Goal: Transaction & Acquisition: Purchase product/service

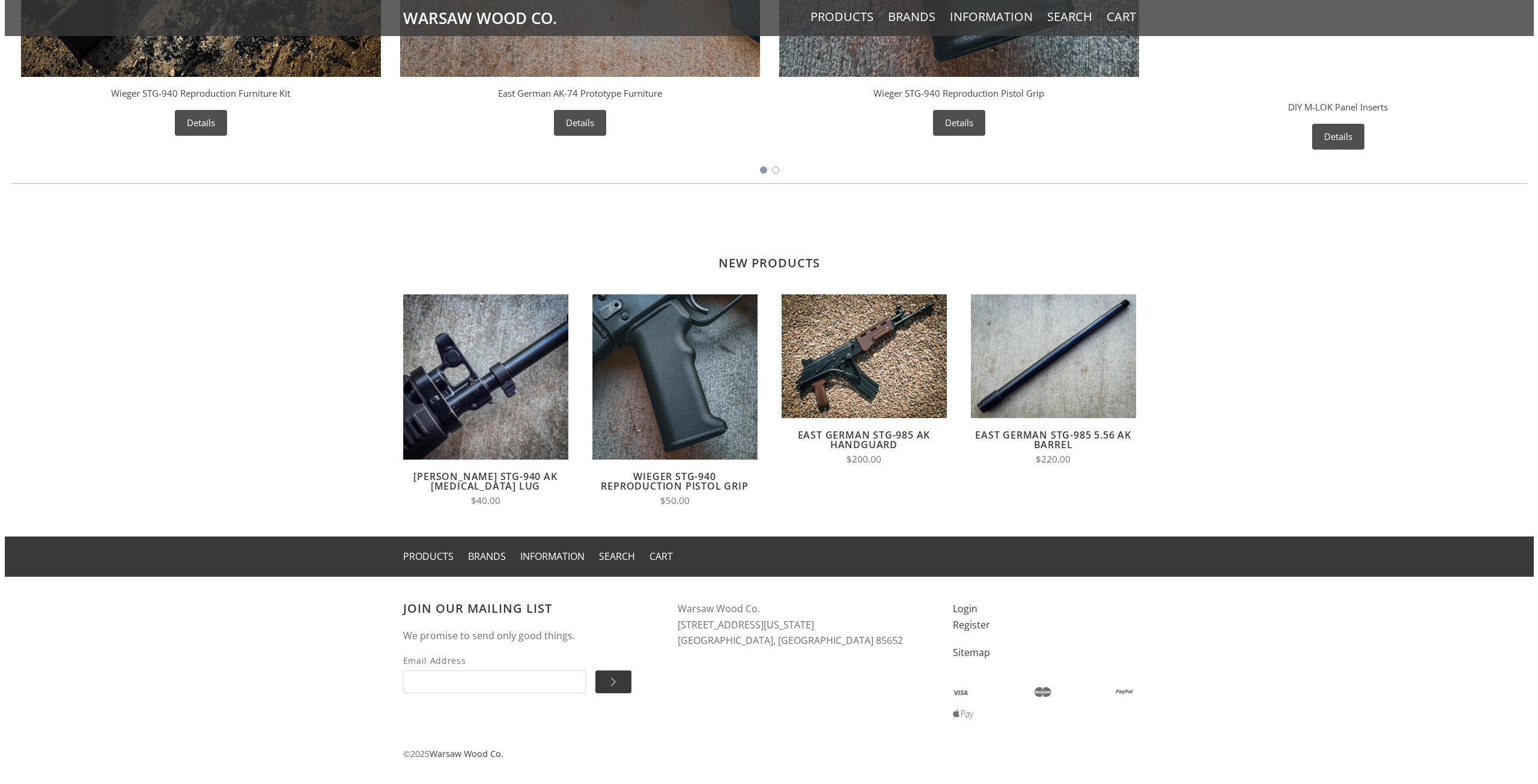
scroll to position [843, 0]
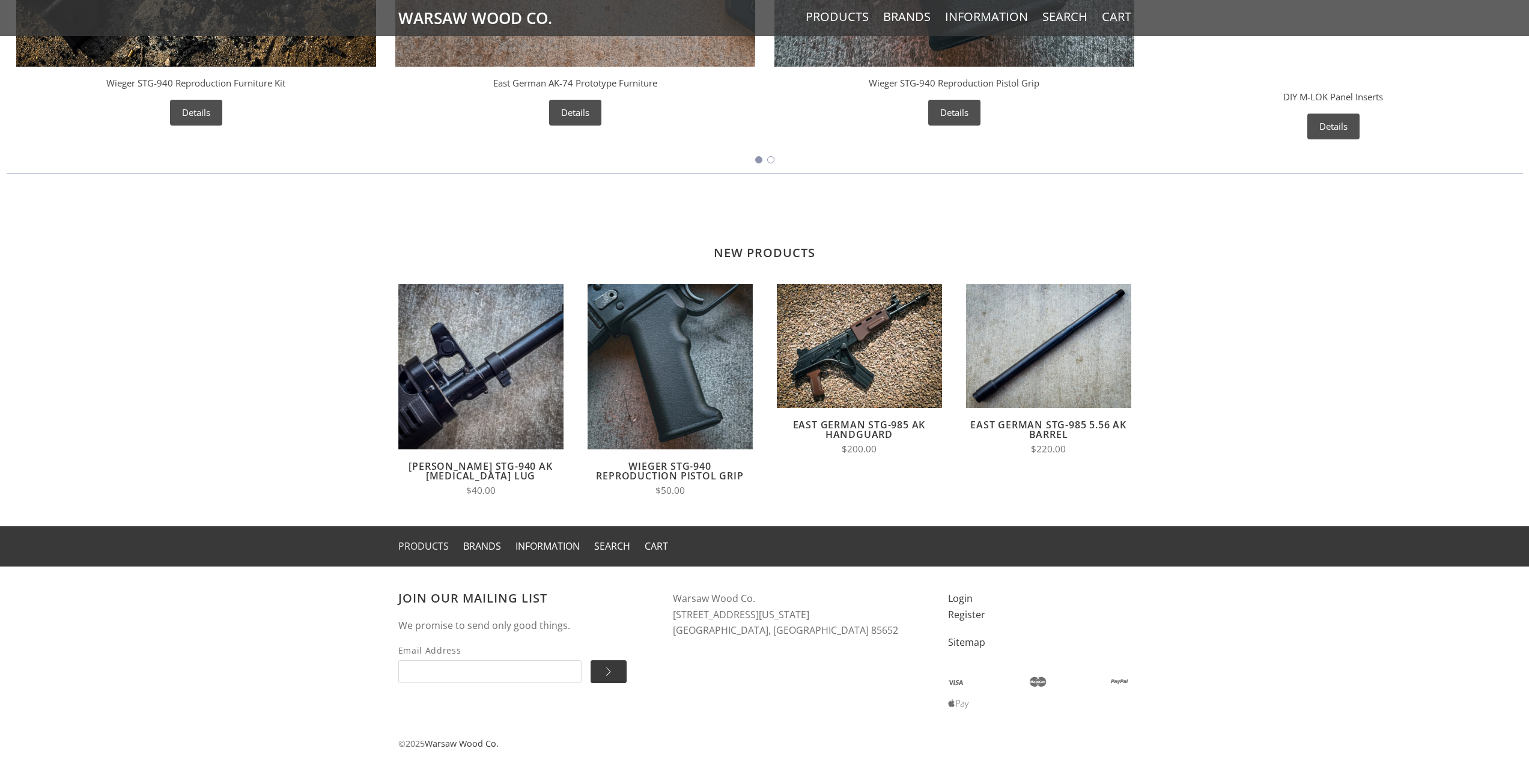
click at [428, 549] on link "Products" at bounding box center [423, 546] width 50 height 13
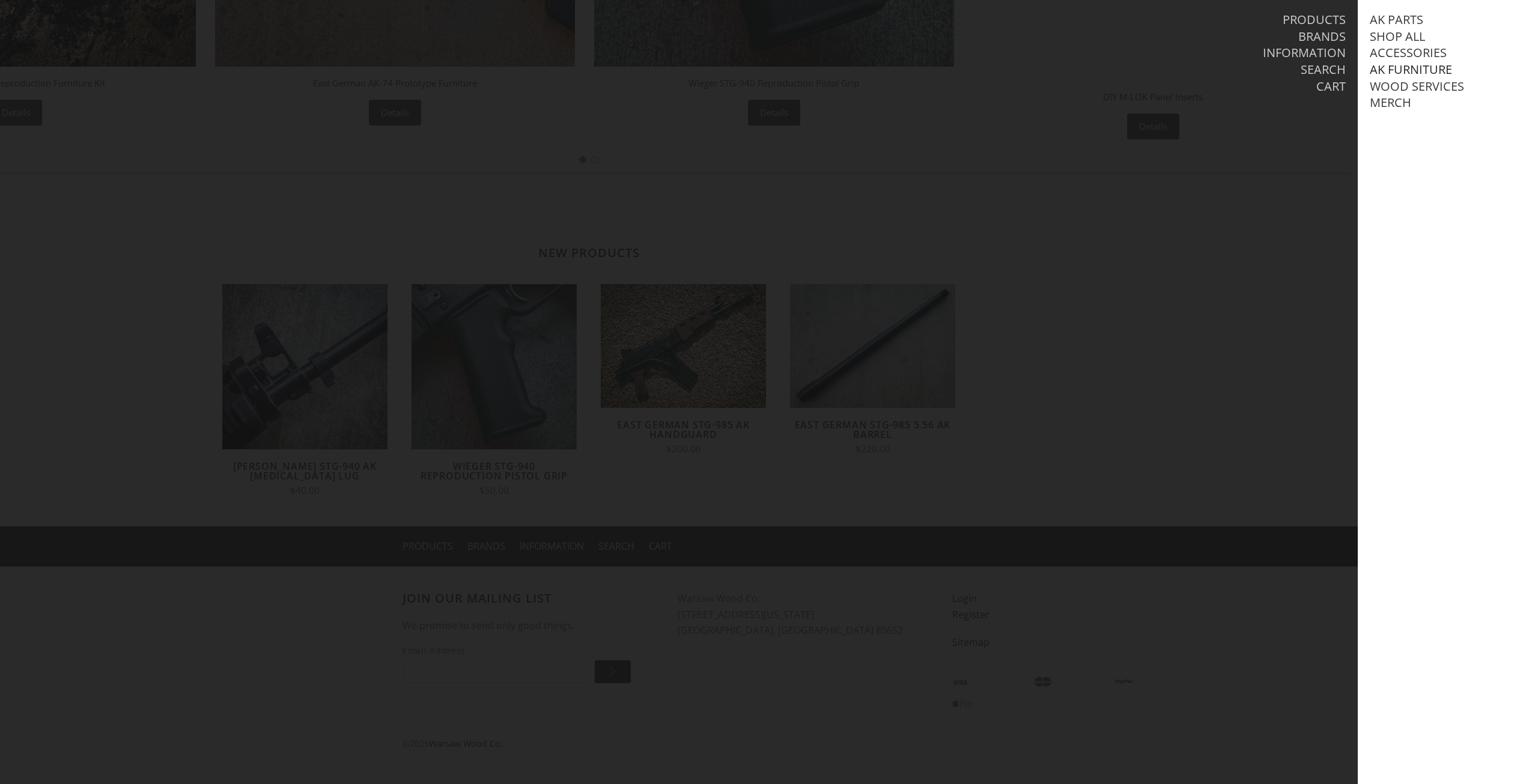
click at [1402, 67] on link "AK Furniture" at bounding box center [1411, 69] width 82 height 15
click at [1406, 82] on link "View all AK Furniture" at bounding box center [1450, 86] width 136 height 15
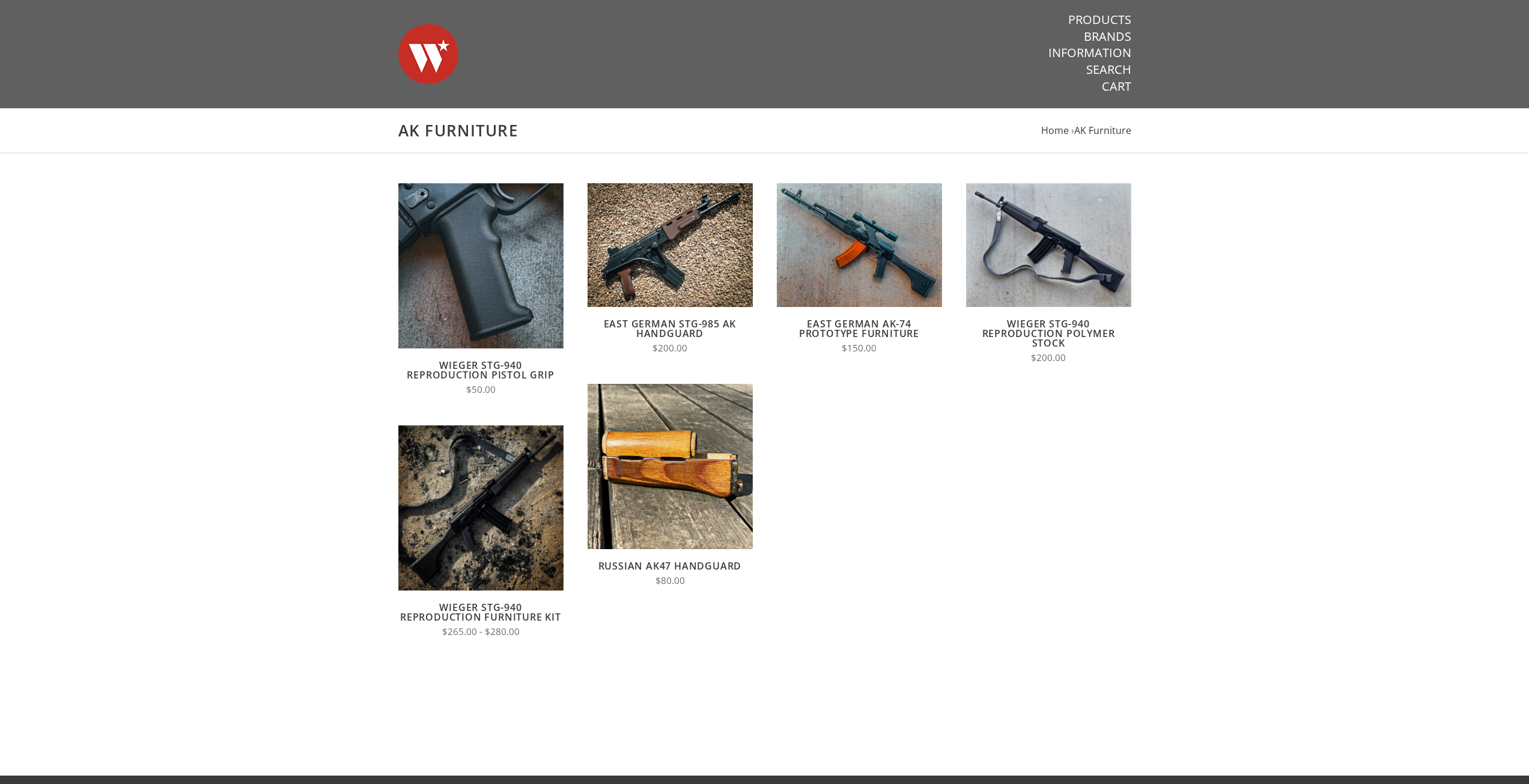
click at [715, 320] on link "East German STG-985 AK Handguard" at bounding box center [669, 328] width 132 height 23
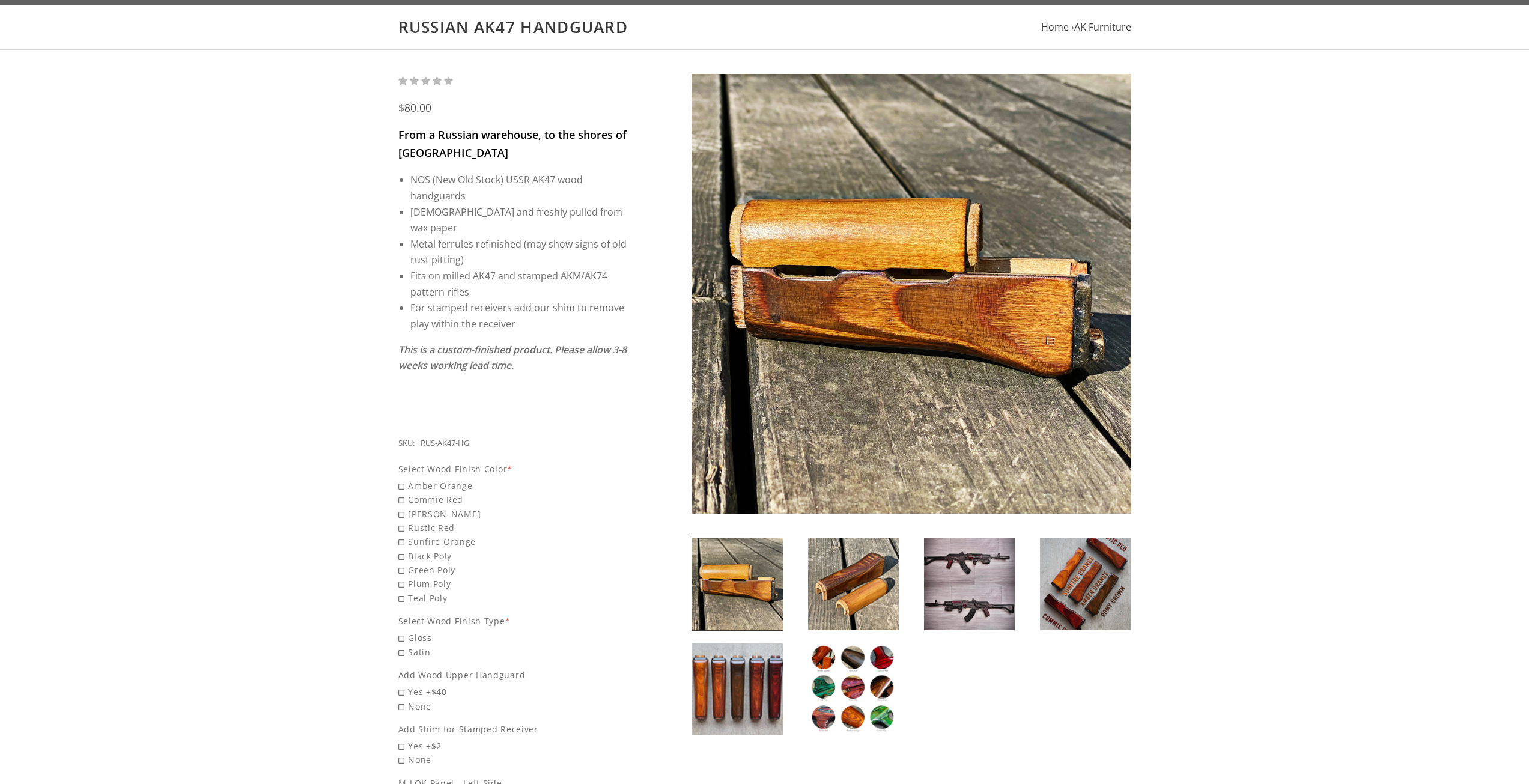
scroll to position [120, 0]
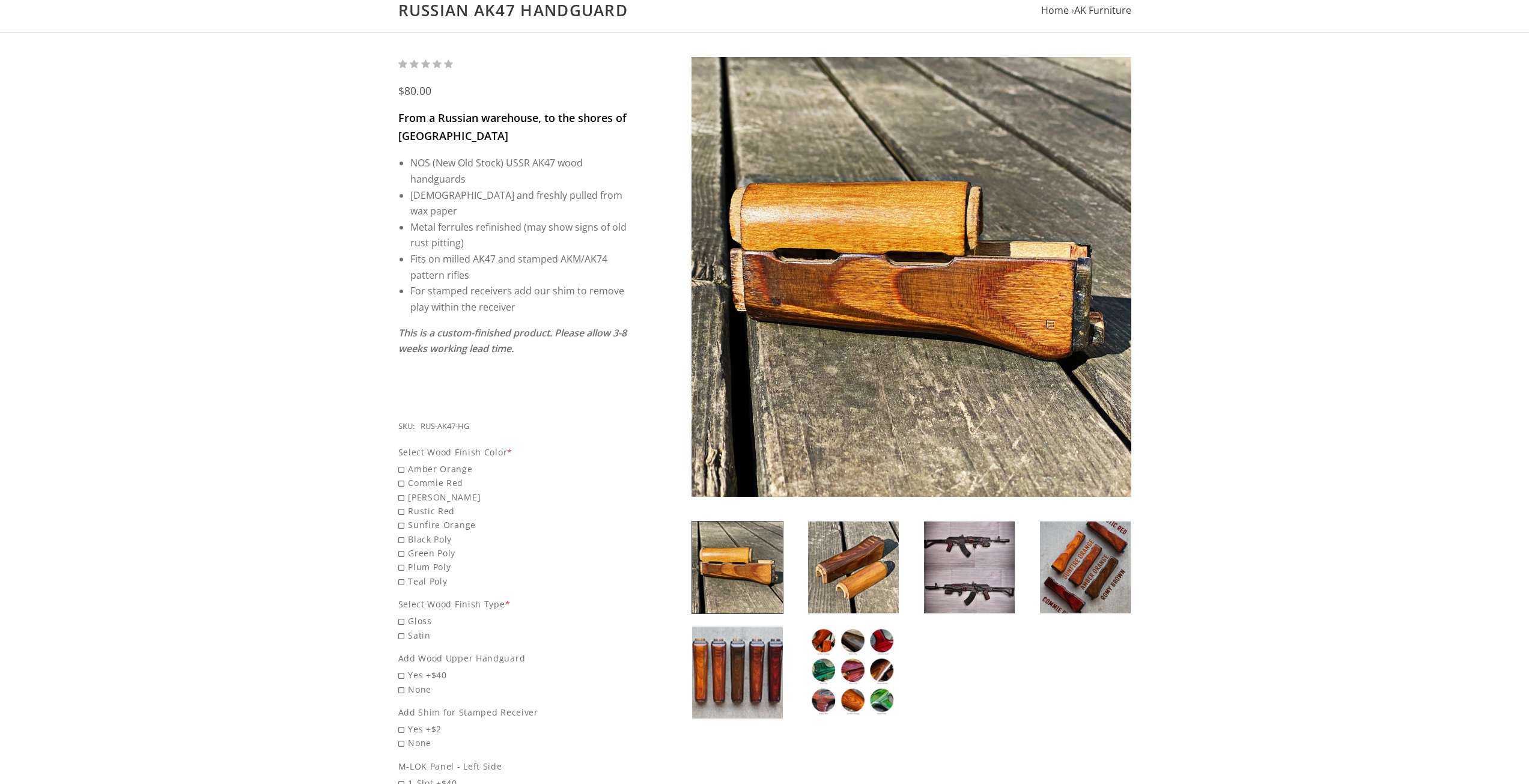
click at [870, 653] on img at bounding box center [853, 672] width 91 height 92
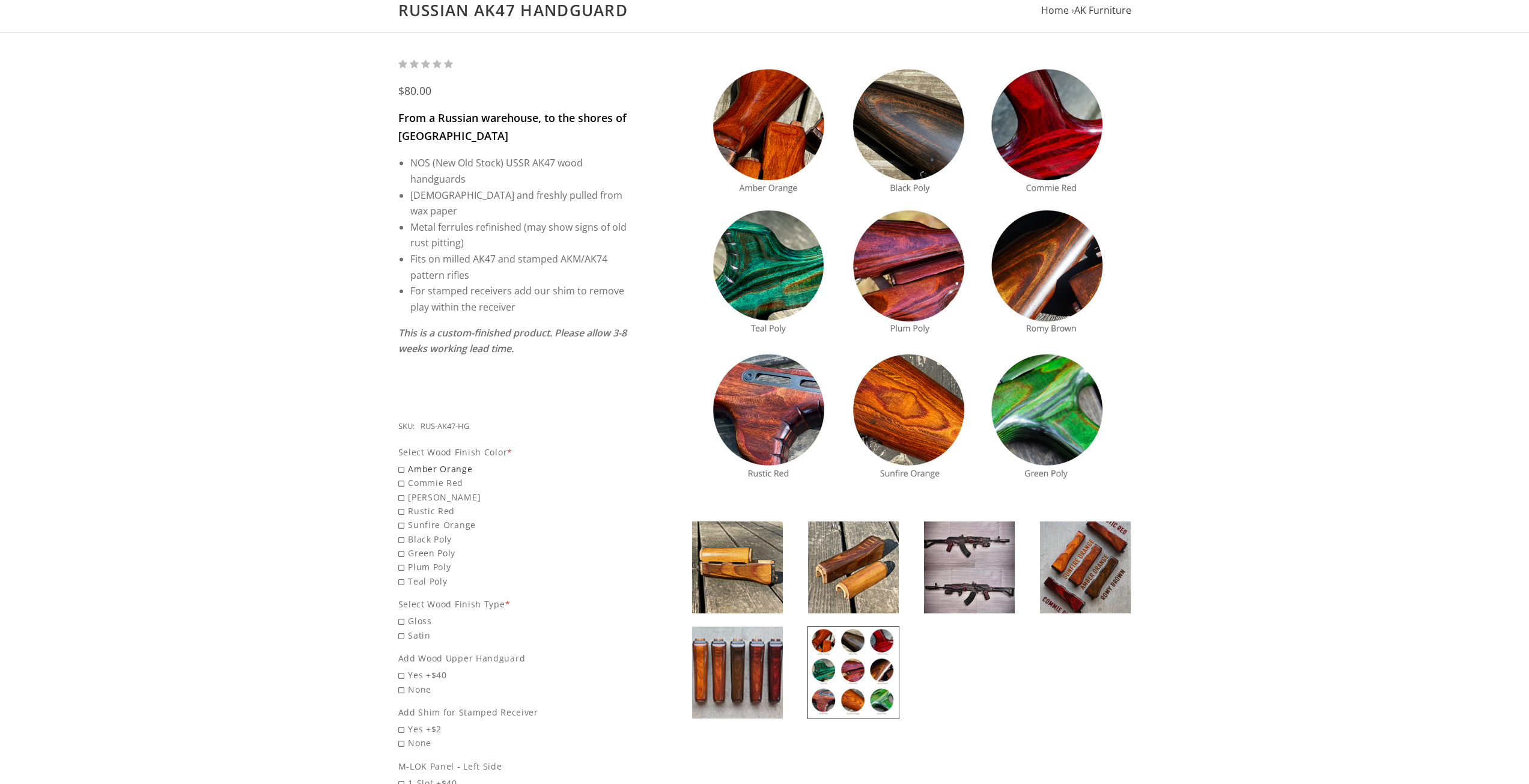
click at [401, 461] on span "Amber Orange" at bounding box center [513, 468] width 230 height 14
click at [401, 461] on input "Amber Orange" at bounding box center [482, 461] width 168 height 1
radio input "true"
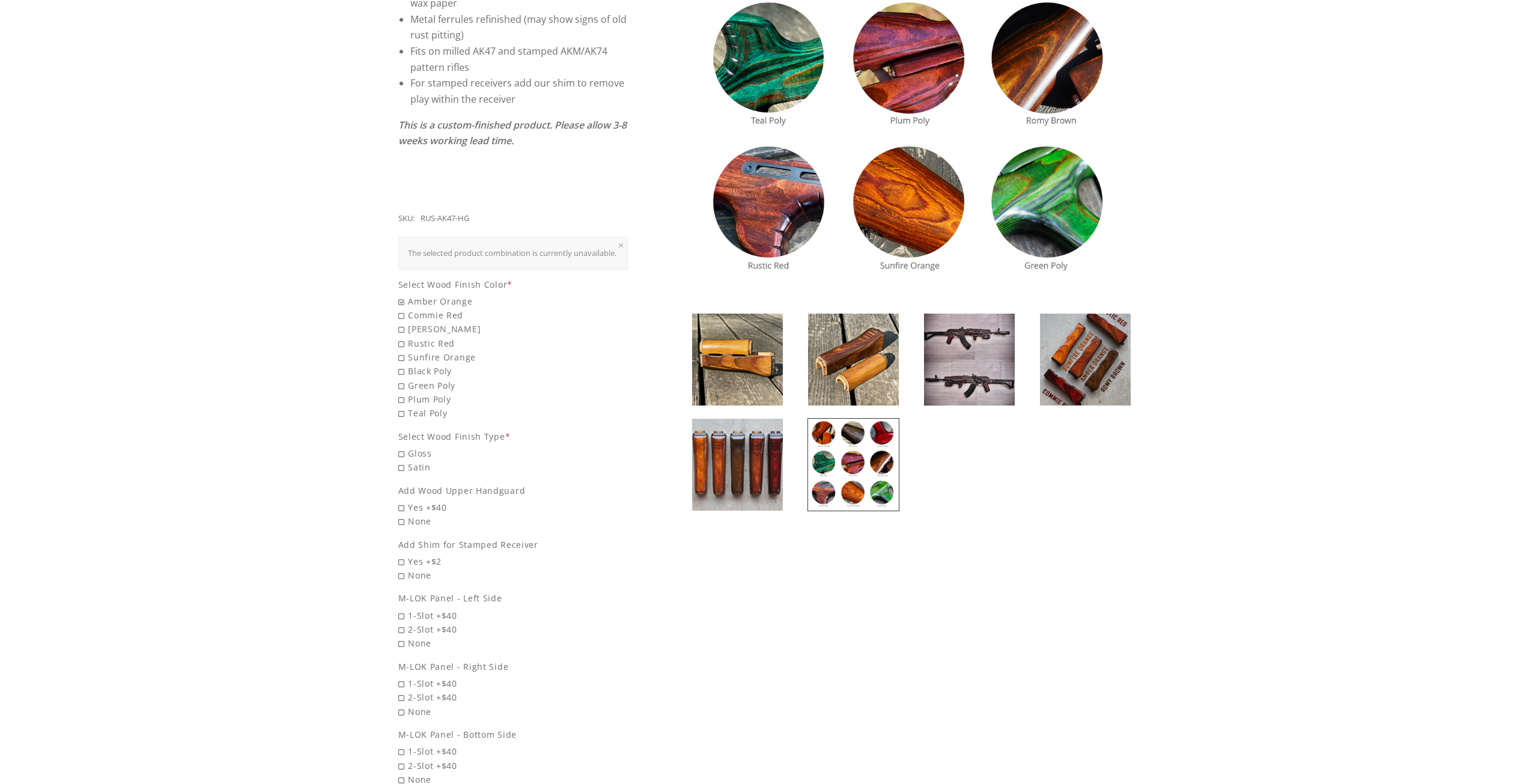
scroll to position [361, 0]
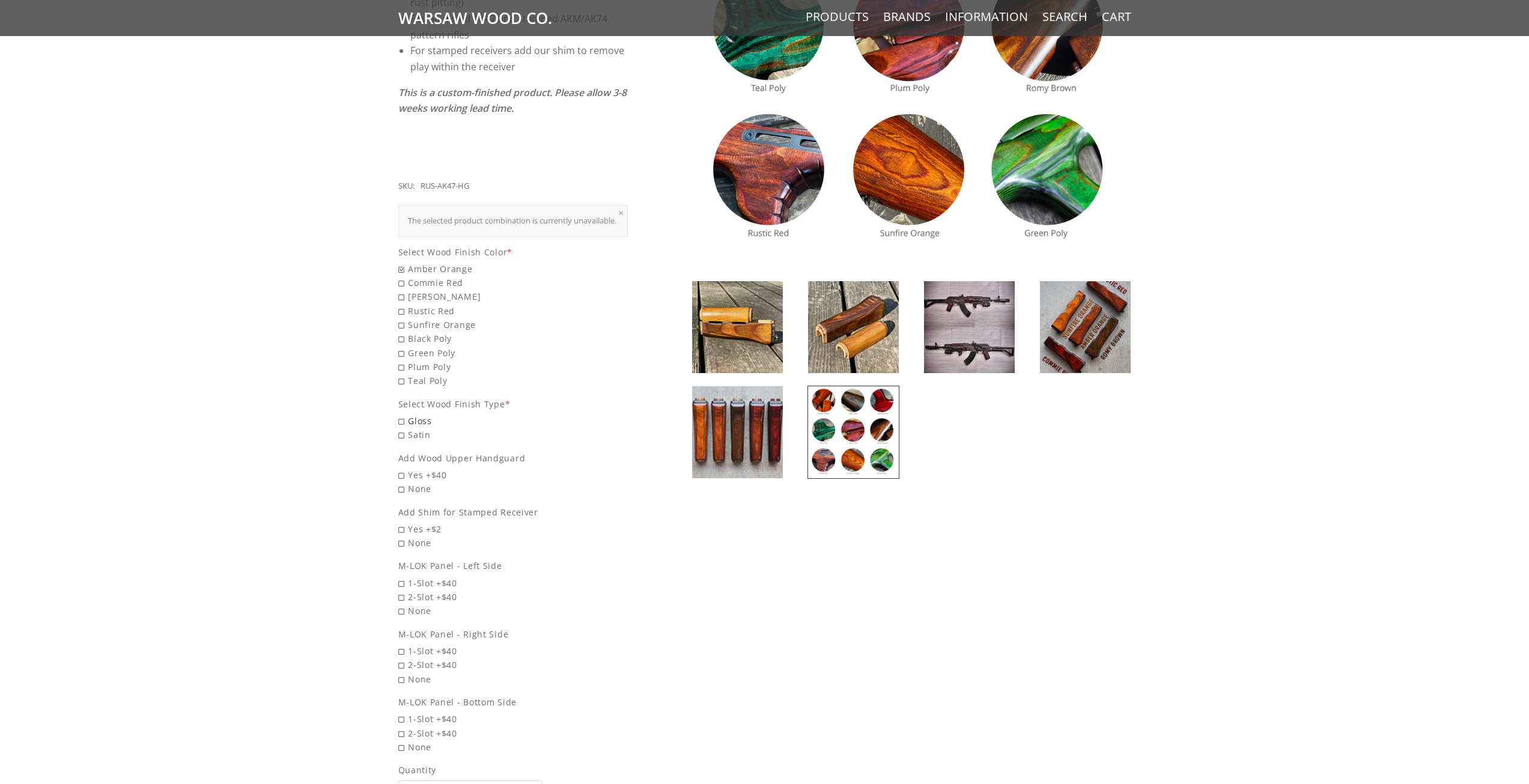
click at [401, 419] on span "Gloss" at bounding box center [513, 421] width 230 height 14
click at [401, 415] on input "Gloss" at bounding box center [482, 414] width 168 height 1
radio input "true"
click at [401, 500] on span "Yes +$40" at bounding box center [513, 502] width 230 height 14
click at [401, 495] on input "Yes +$40" at bounding box center [482, 495] width 168 height 1
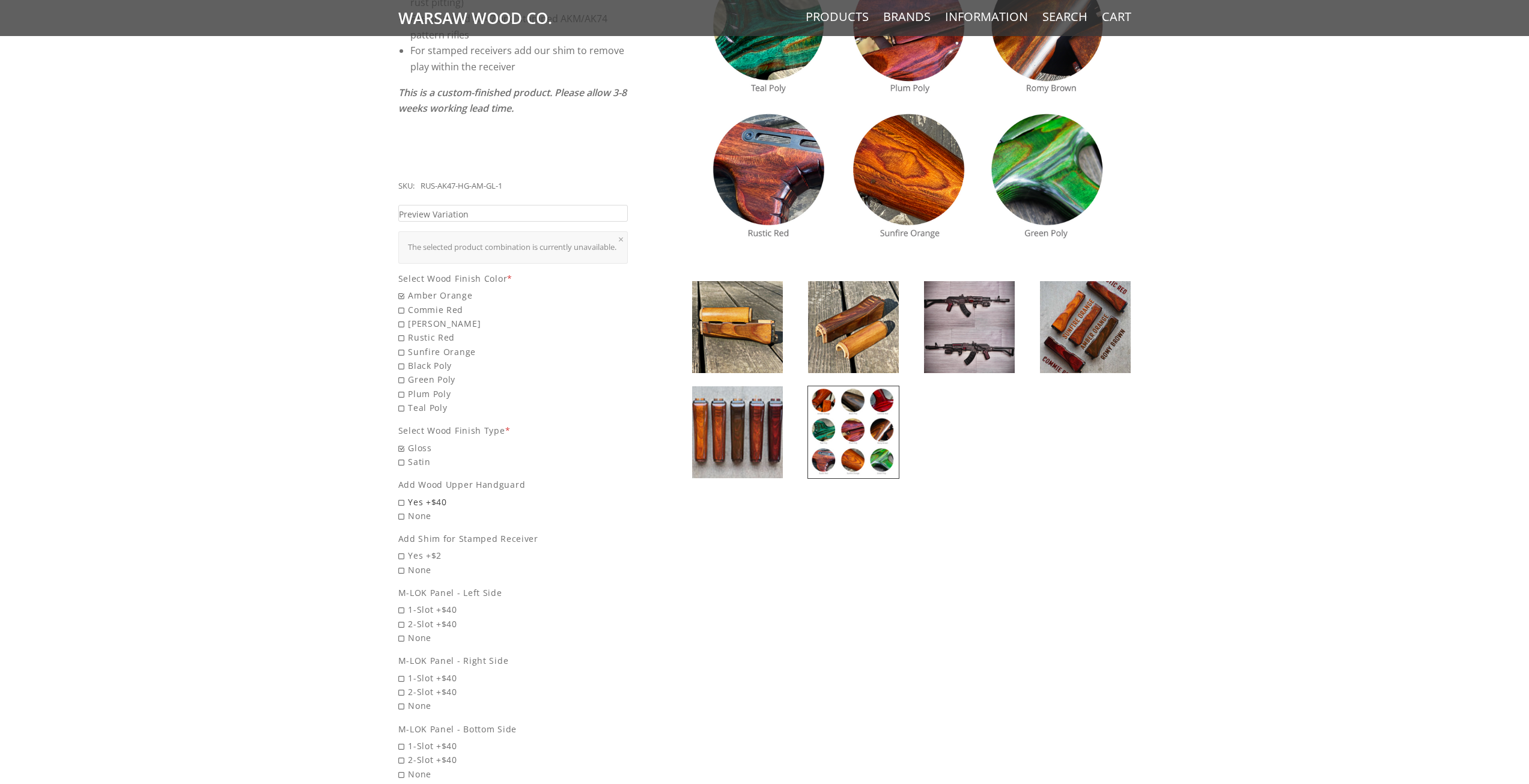
radio input "true"
click at [405, 551] on span "Yes +$2" at bounding box center [513, 555] width 230 height 14
click at [405, 549] on input "Yes +$2" at bounding box center [482, 549] width 168 height 1
radio input "true"
click at [960, 319] on img at bounding box center [969, 327] width 91 height 92
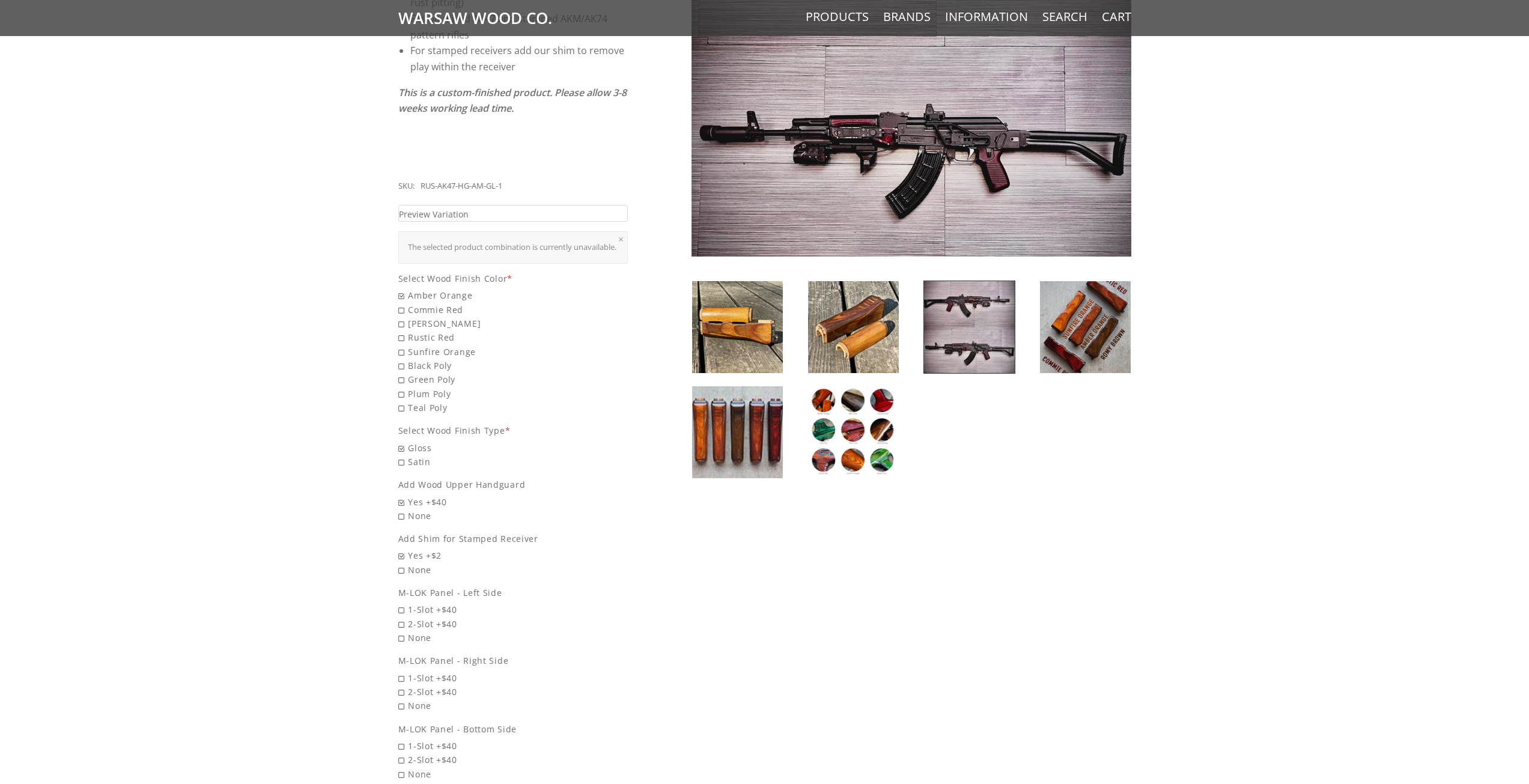
click at [1100, 314] on img at bounding box center [1085, 327] width 91 height 92
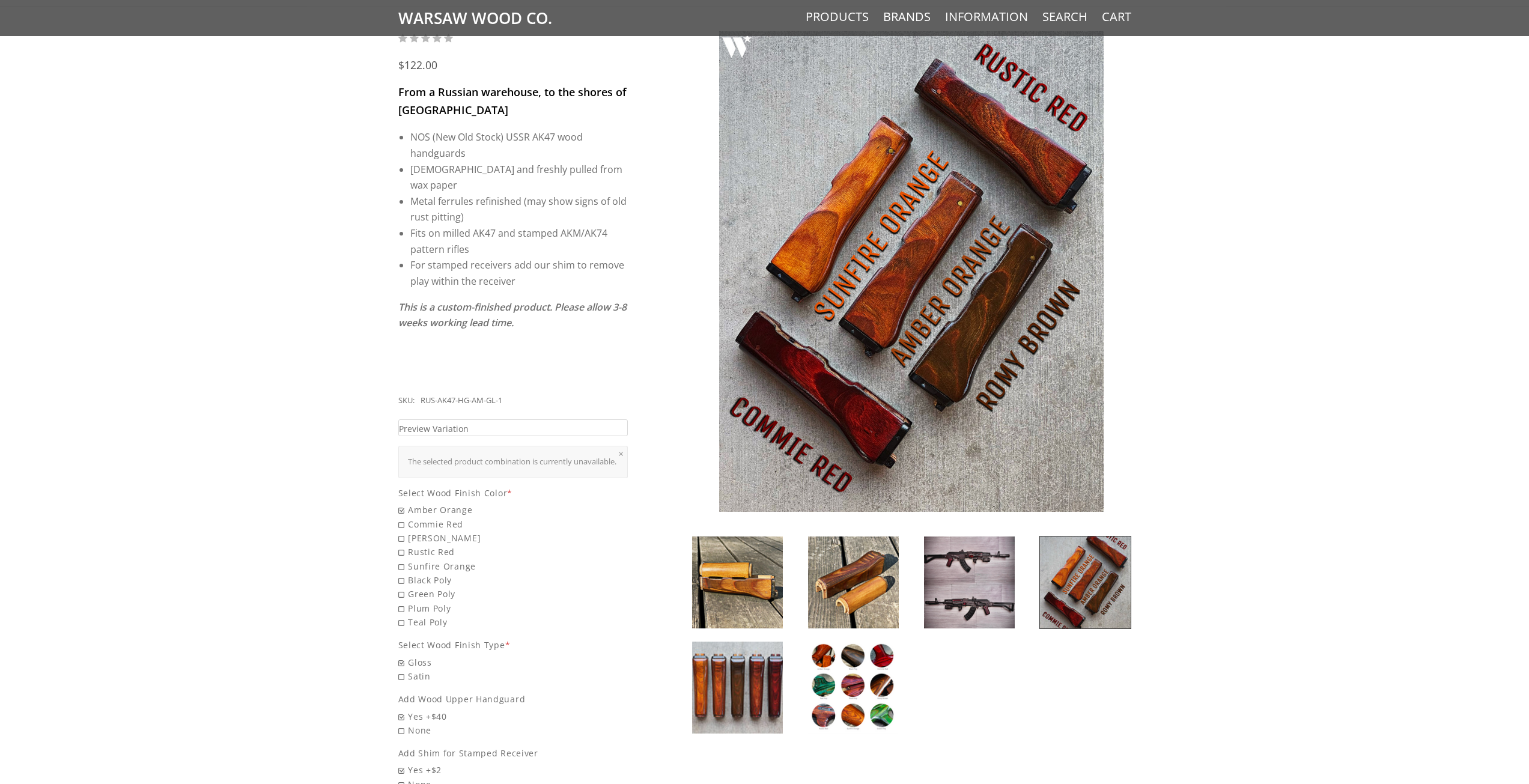
scroll to position [120, 0]
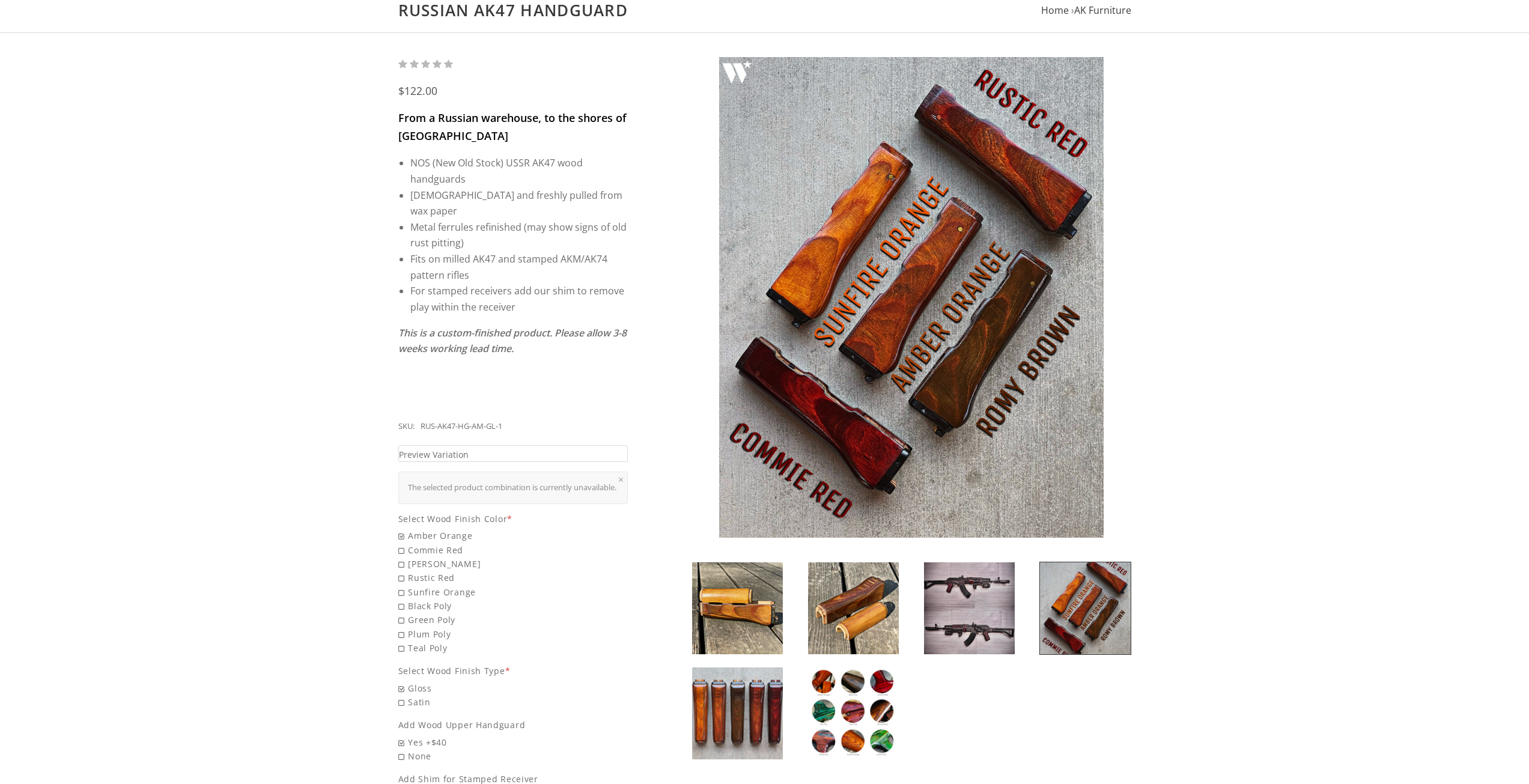
click at [957, 603] on img at bounding box center [969, 608] width 91 height 92
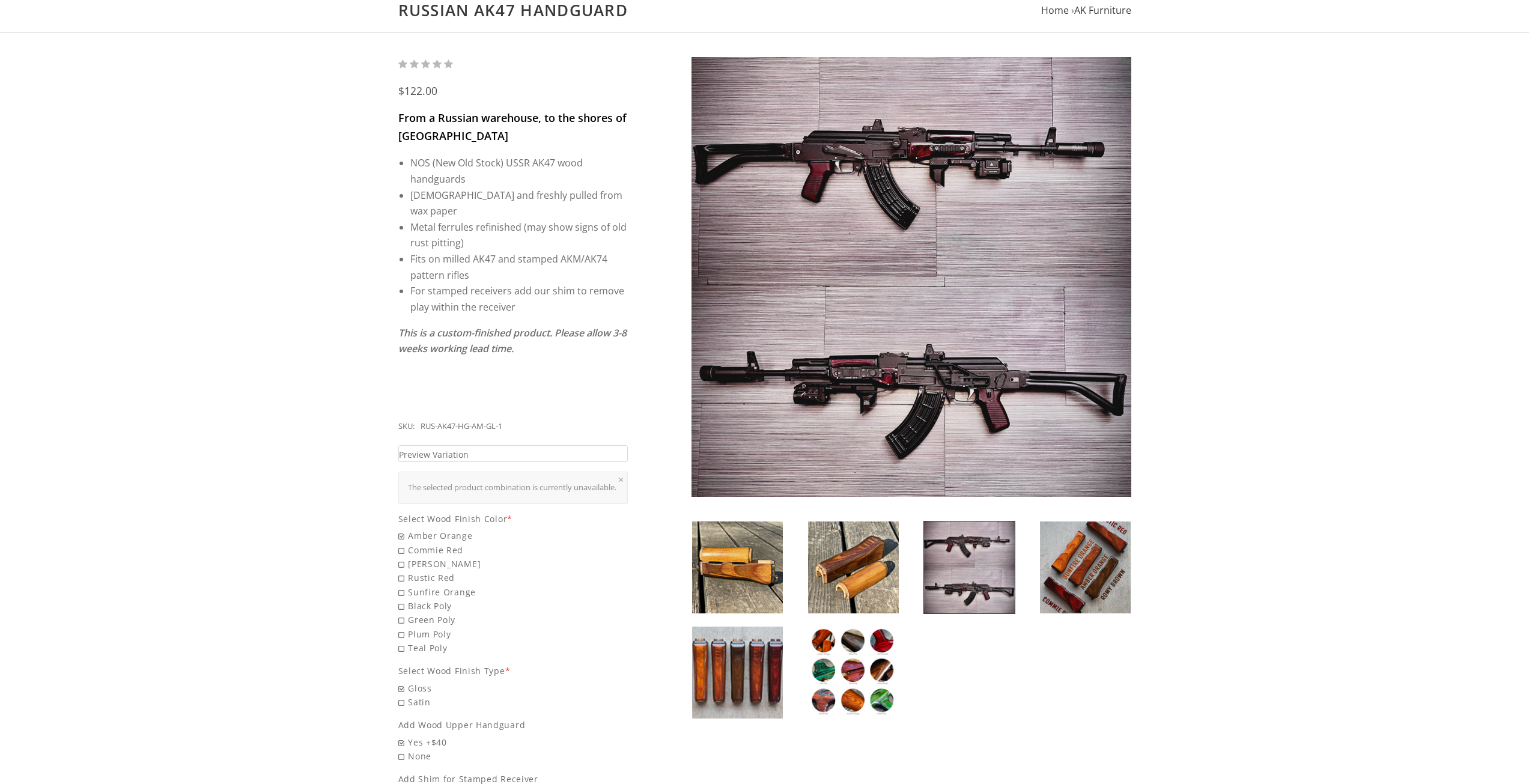
click at [853, 659] on img at bounding box center [853, 672] width 91 height 92
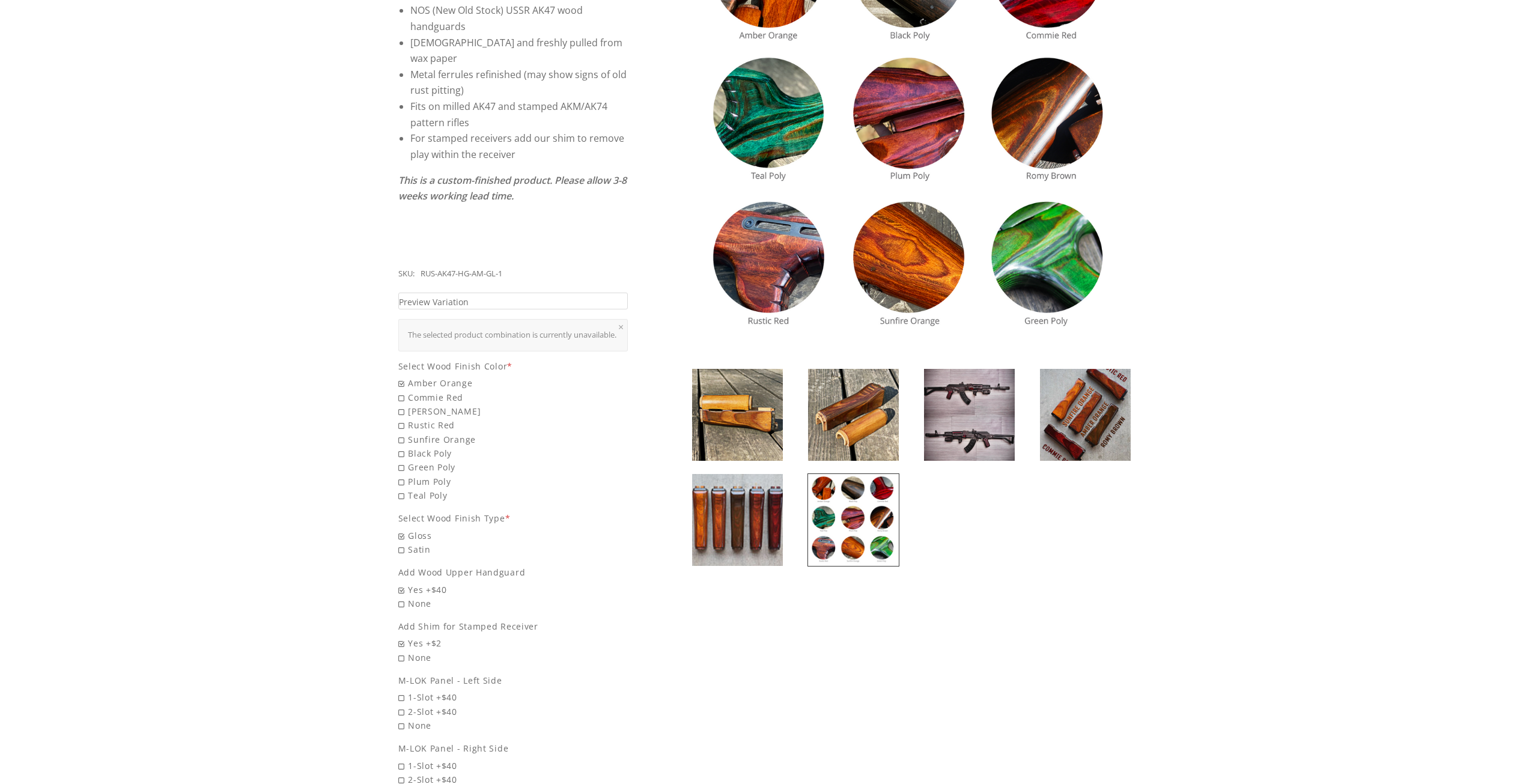
scroll to position [240, 0]
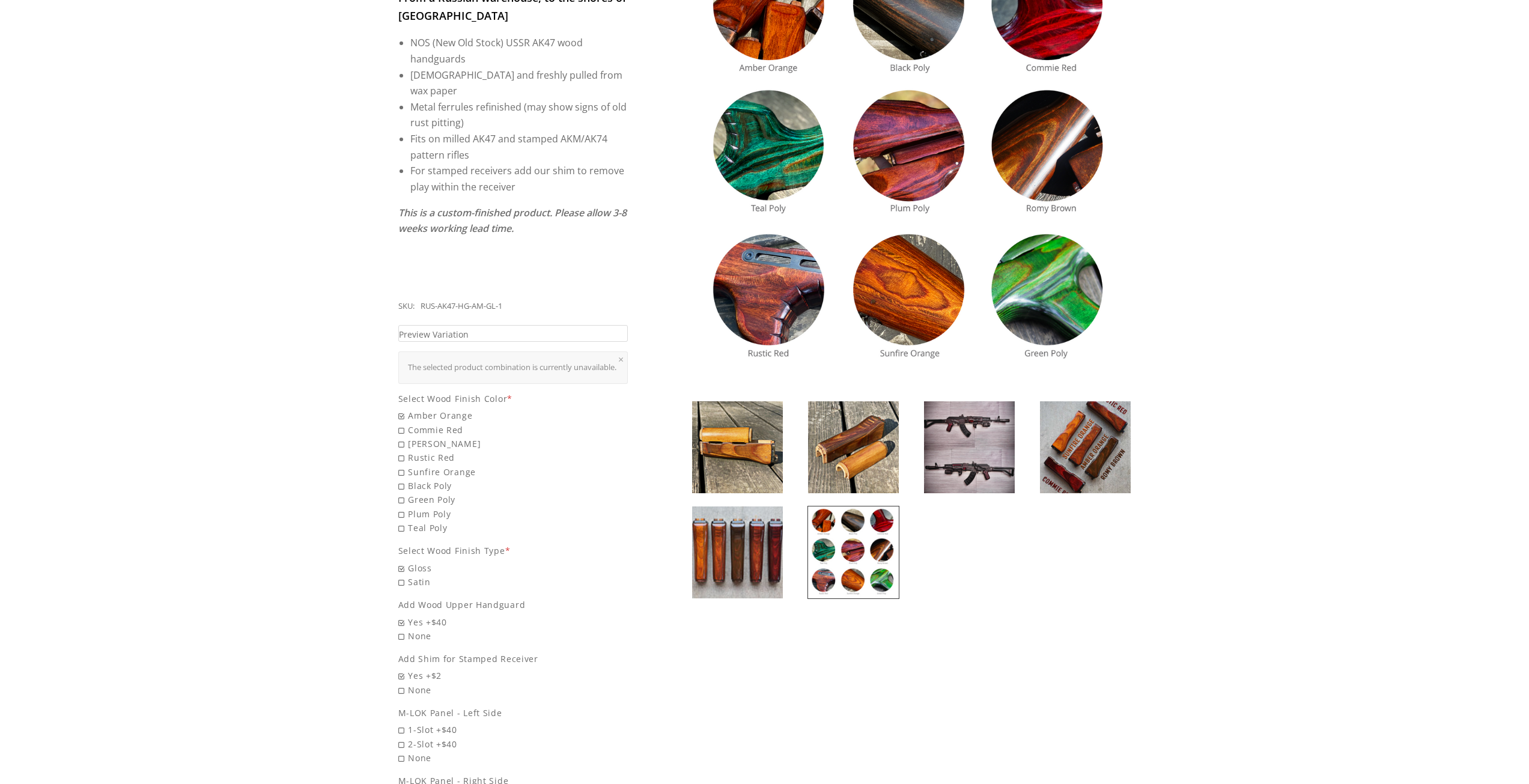
click at [975, 461] on img at bounding box center [969, 447] width 91 height 92
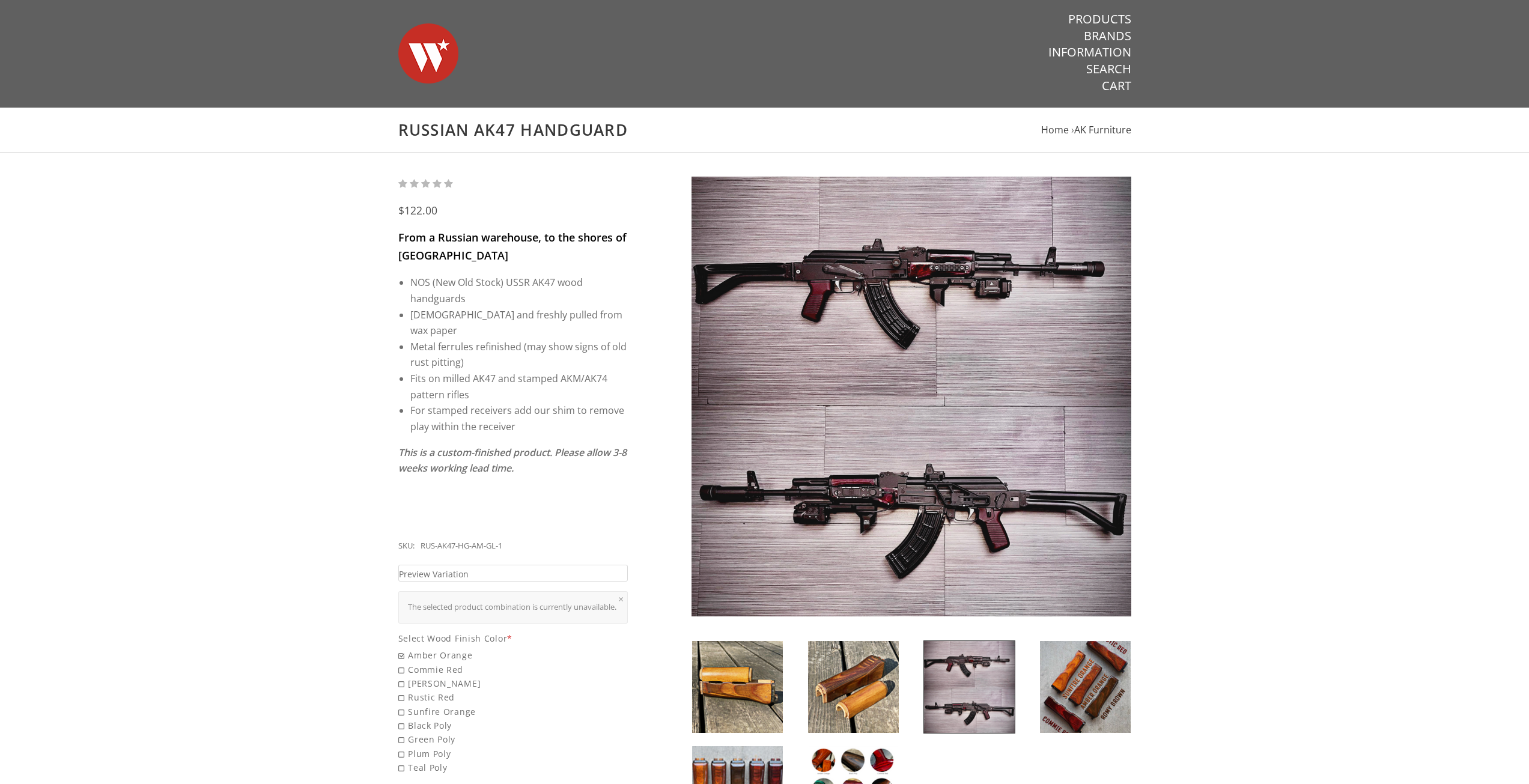
scroll to position [0, 0]
drag, startPoint x: 580, startPoint y: 164, endPoint x: 587, endPoint y: 156, distance: 10.6
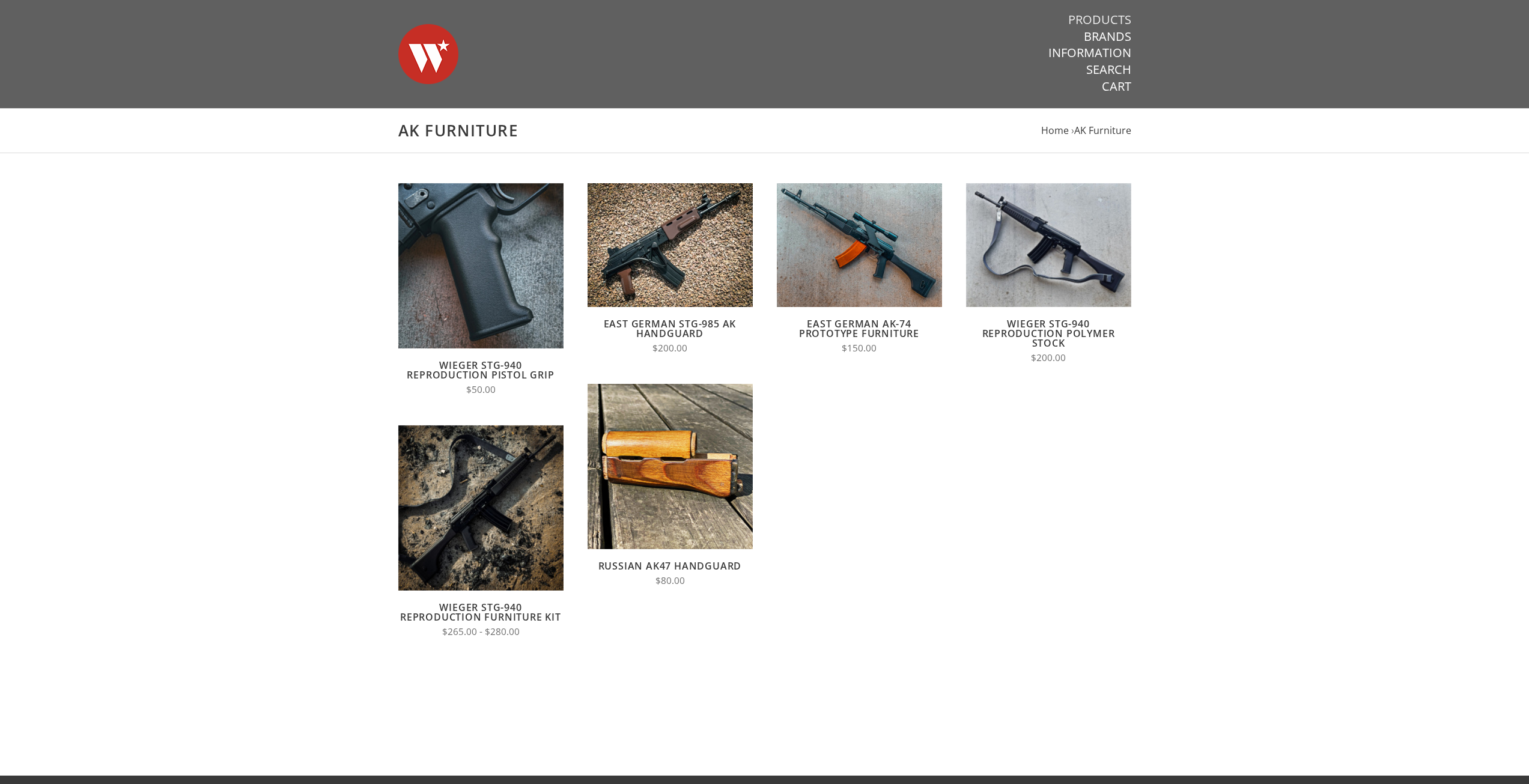
click at [1109, 15] on link "Products" at bounding box center [1100, 19] width 63 height 15
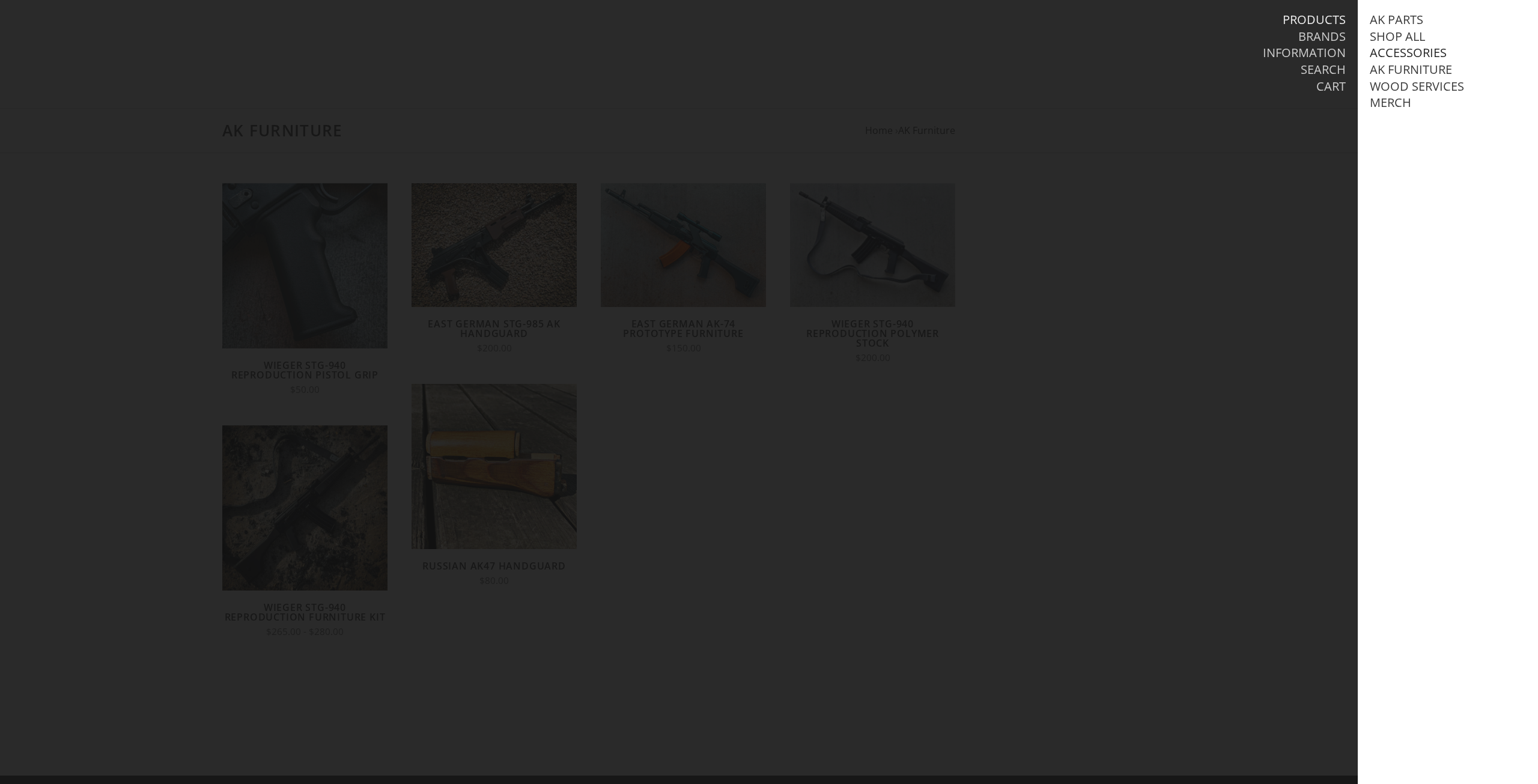
click at [1411, 51] on link "Accessories" at bounding box center [1408, 53] width 77 height 15
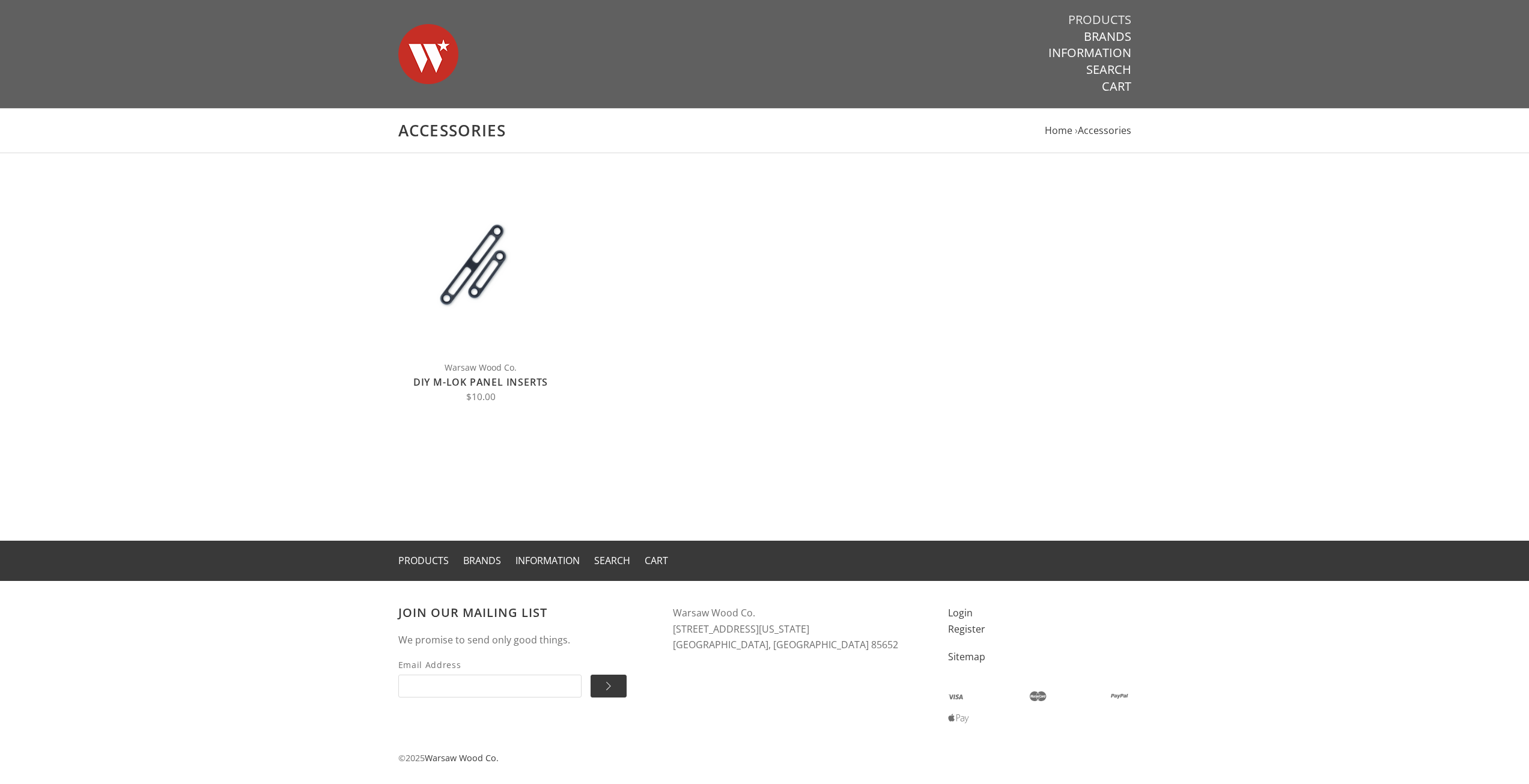
click at [1113, 18] on link "Products" at bounding box center [1100, 19] width 63 height 15
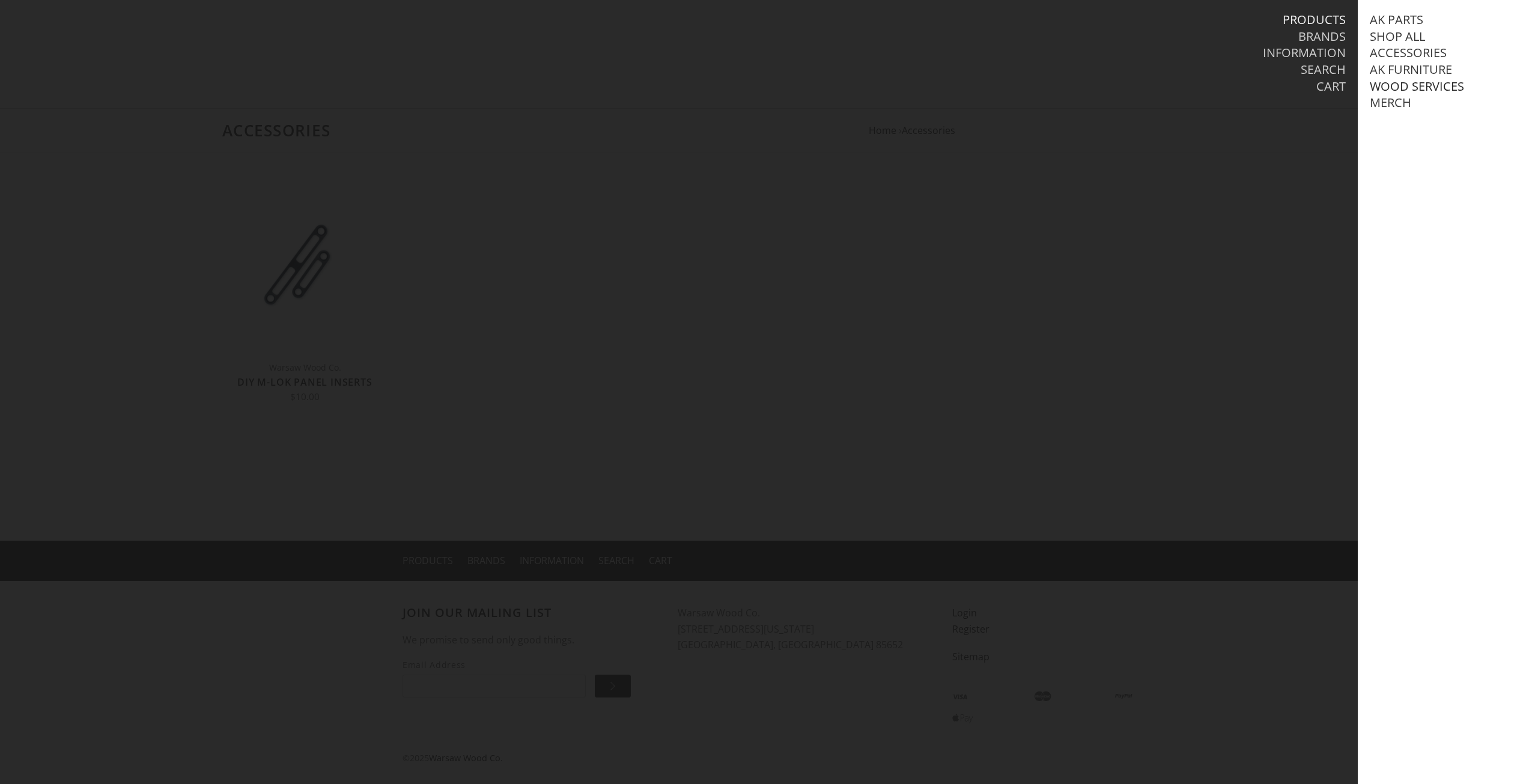
click at [1411, 88] on link "Wood Services" at bounding box center [1417, 86] width 94 height 15
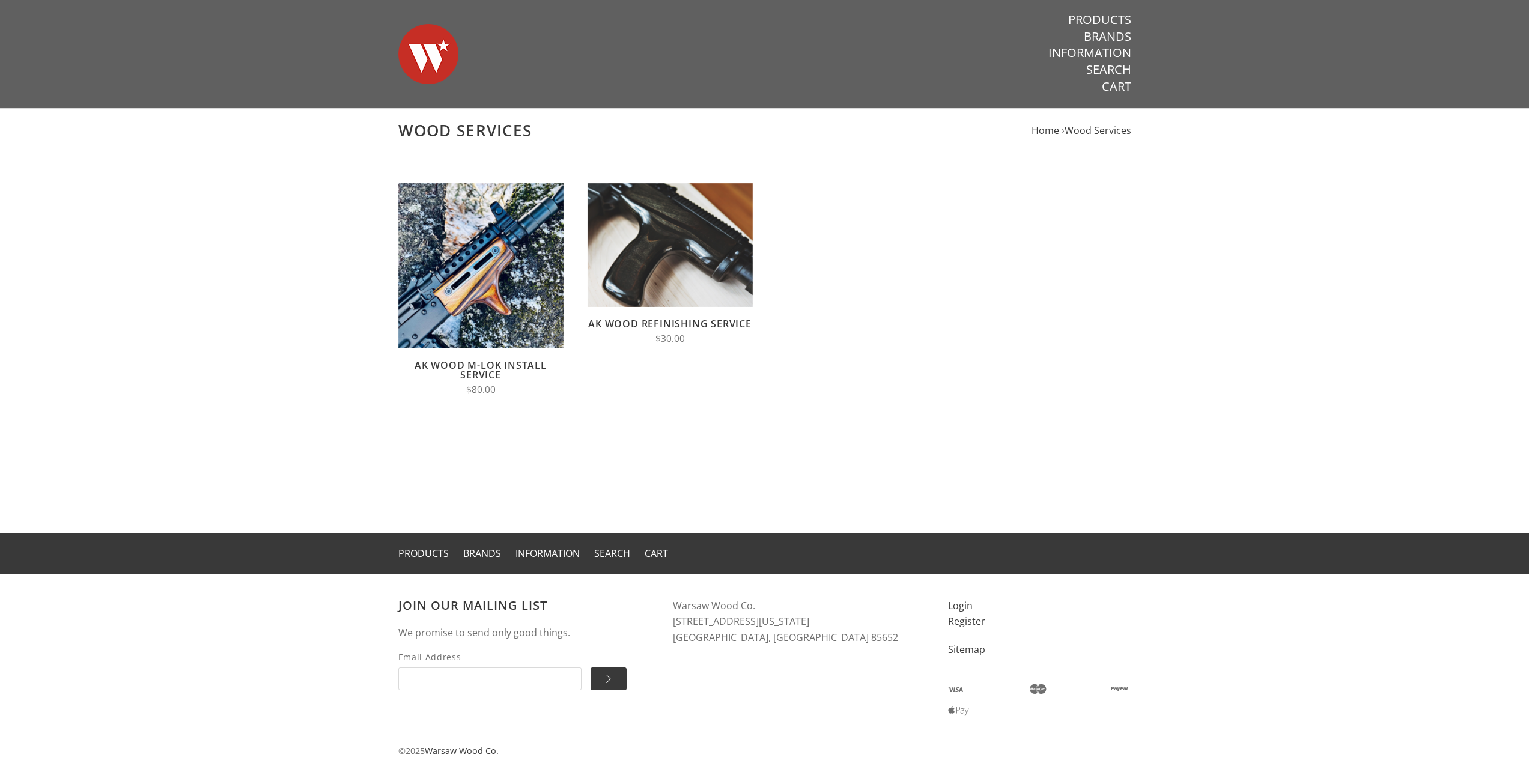
click at [500, 361] on link "AK Wood M-LOK Install Service" at bounding box center [481, 369] width 132 height 23
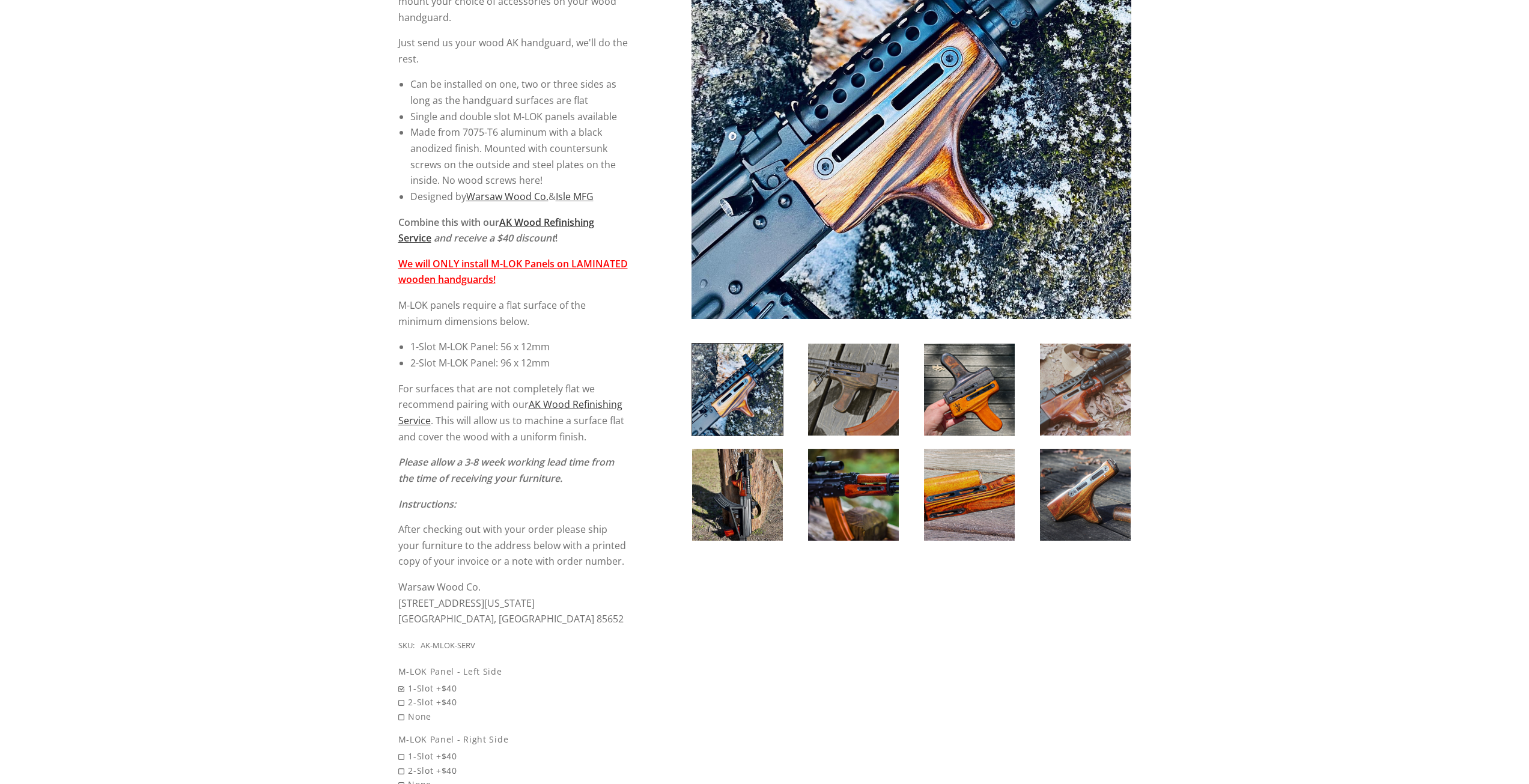
scroll to position [301, 0]
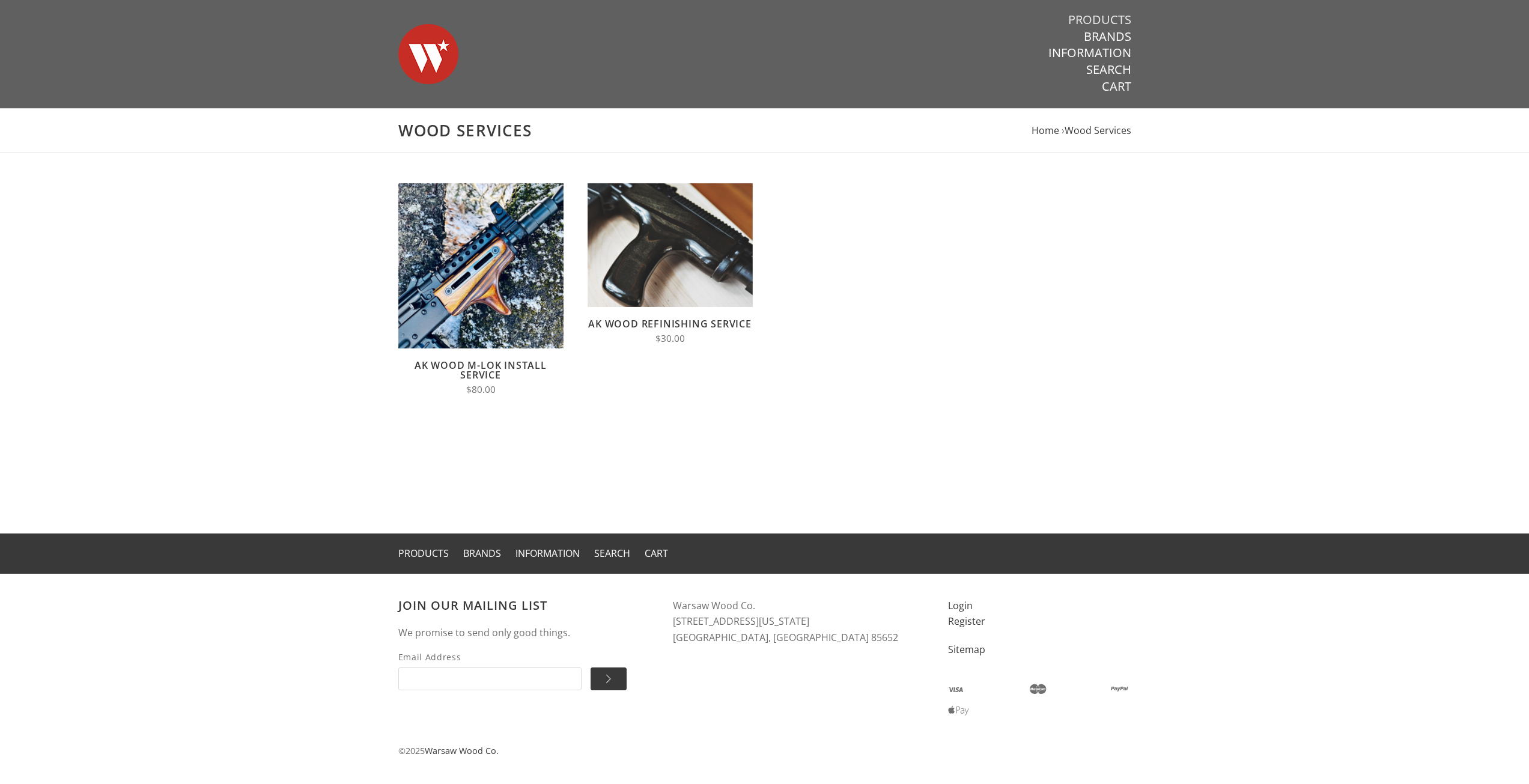
click at [1108, 17] on link "Products" at bounding box center [1100, 19] width 63 height 15
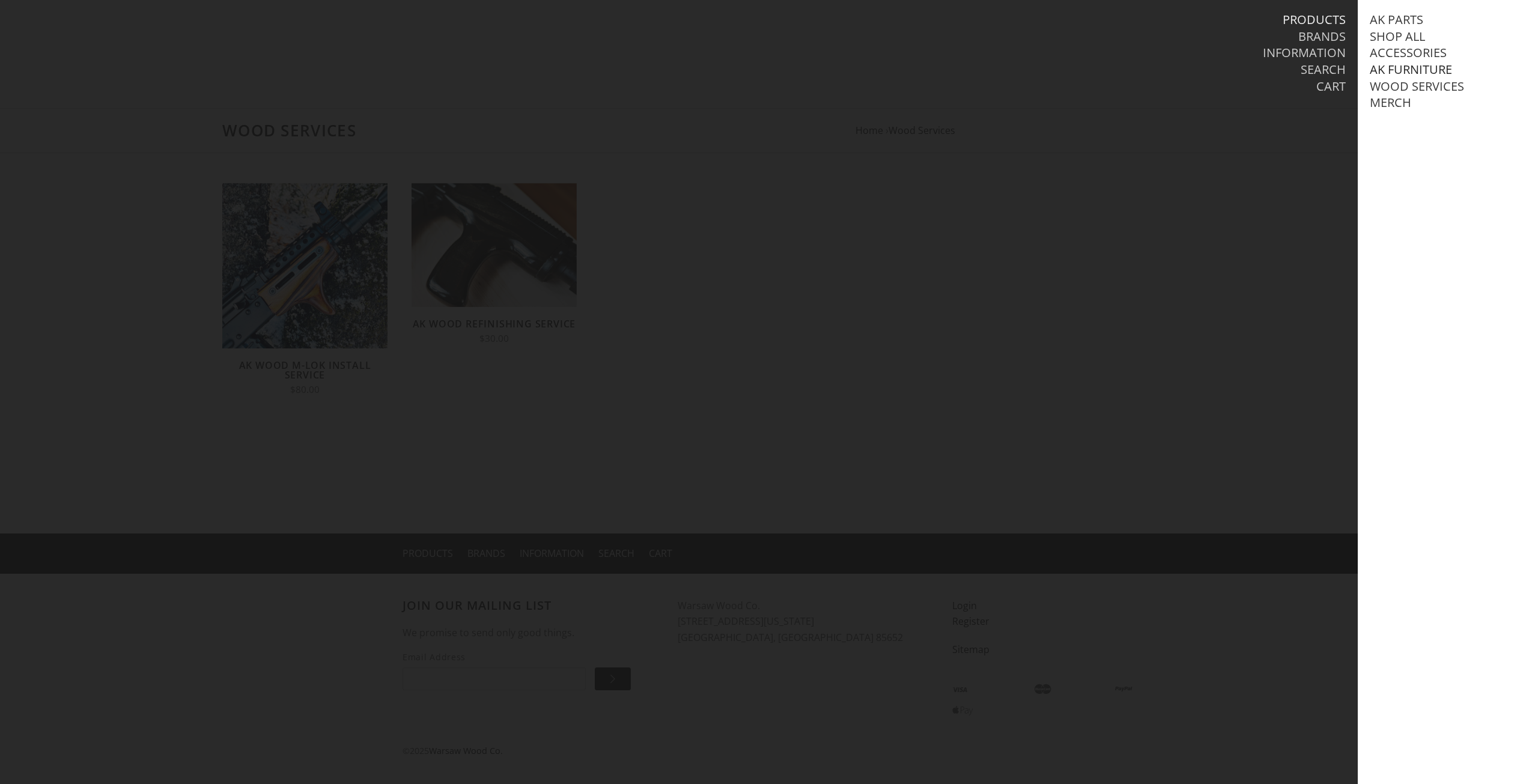
click at [1408, 67] on link "AK Furniture" at bounding box center [1411, 69] width 82 height 15
click at [1411, 86] on link "View all AK Furniture" at bounding box center [1450, 86] width 136 height 15
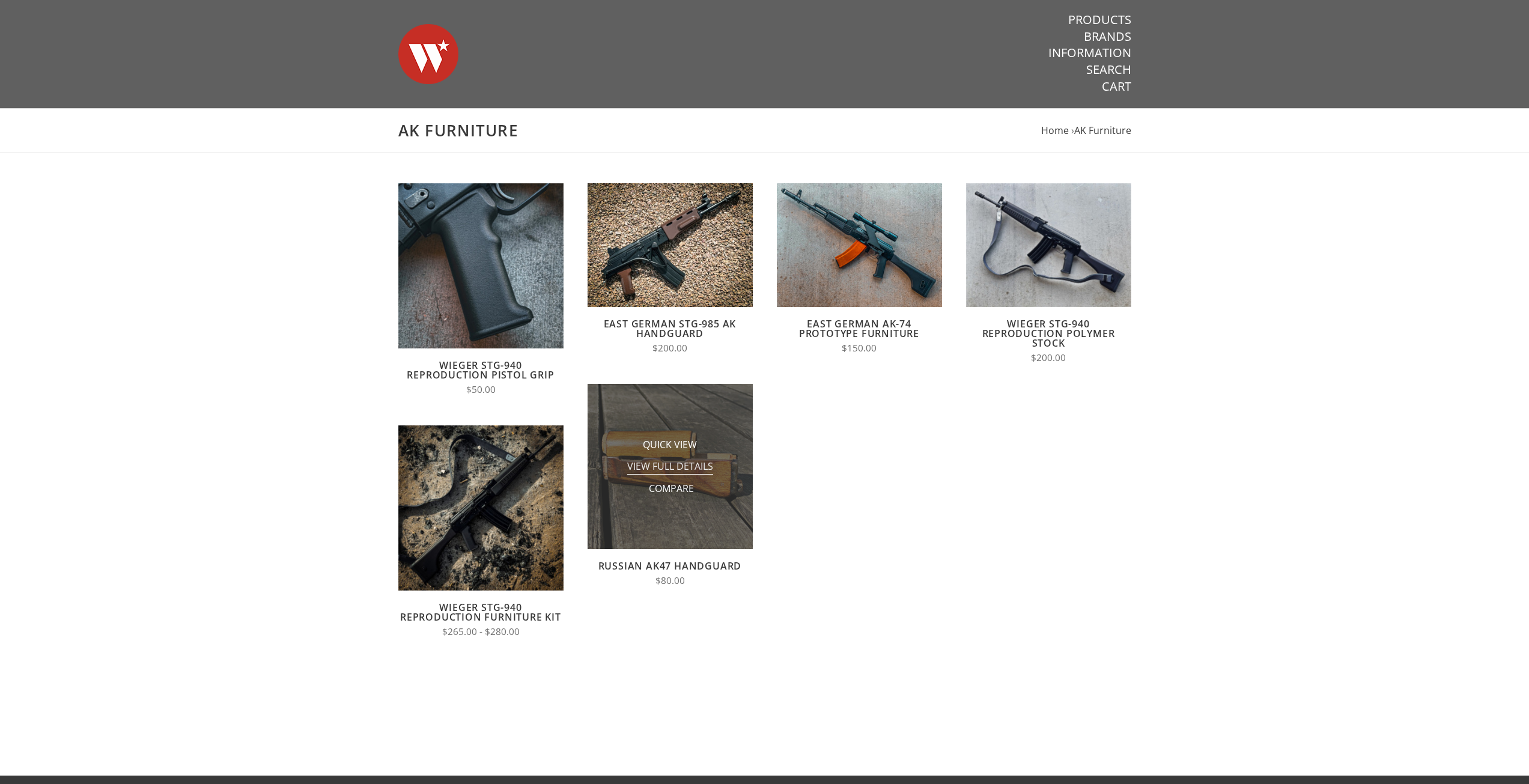
click at [677, 461] on span "View Full Details" at bounding box center [669, 467] width 86 height 15
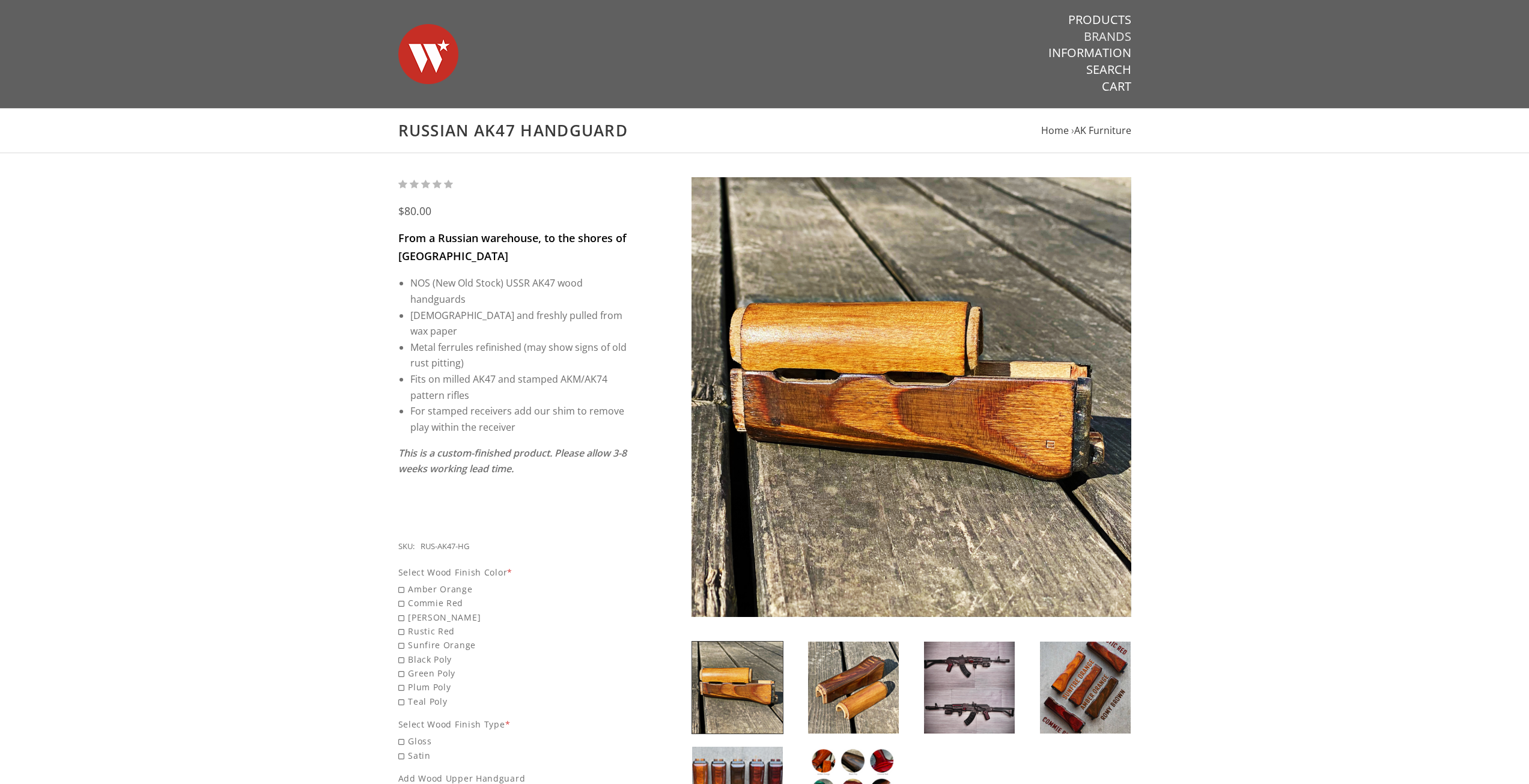
click at [1102, 31] on link "Brands" at bounding box center [1107, 36] width 48 height 15
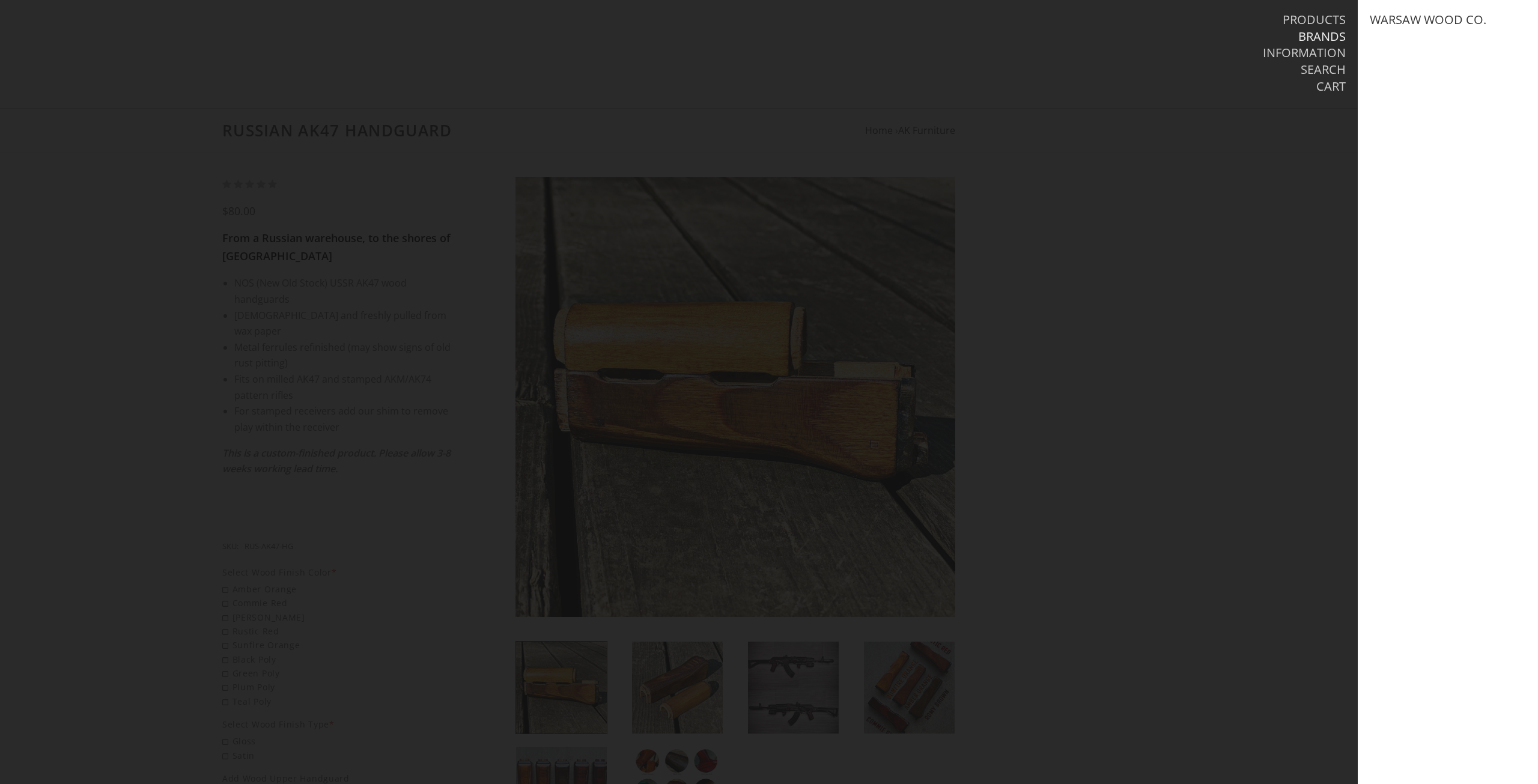
click at [1329, 11] on nav "Products Brands Information Search Cart" at bounding box center [1121, 53] width 449 height 107
click at [1329, 17] on link "Products" at bounding box center [1314, 19] width 63 height 15
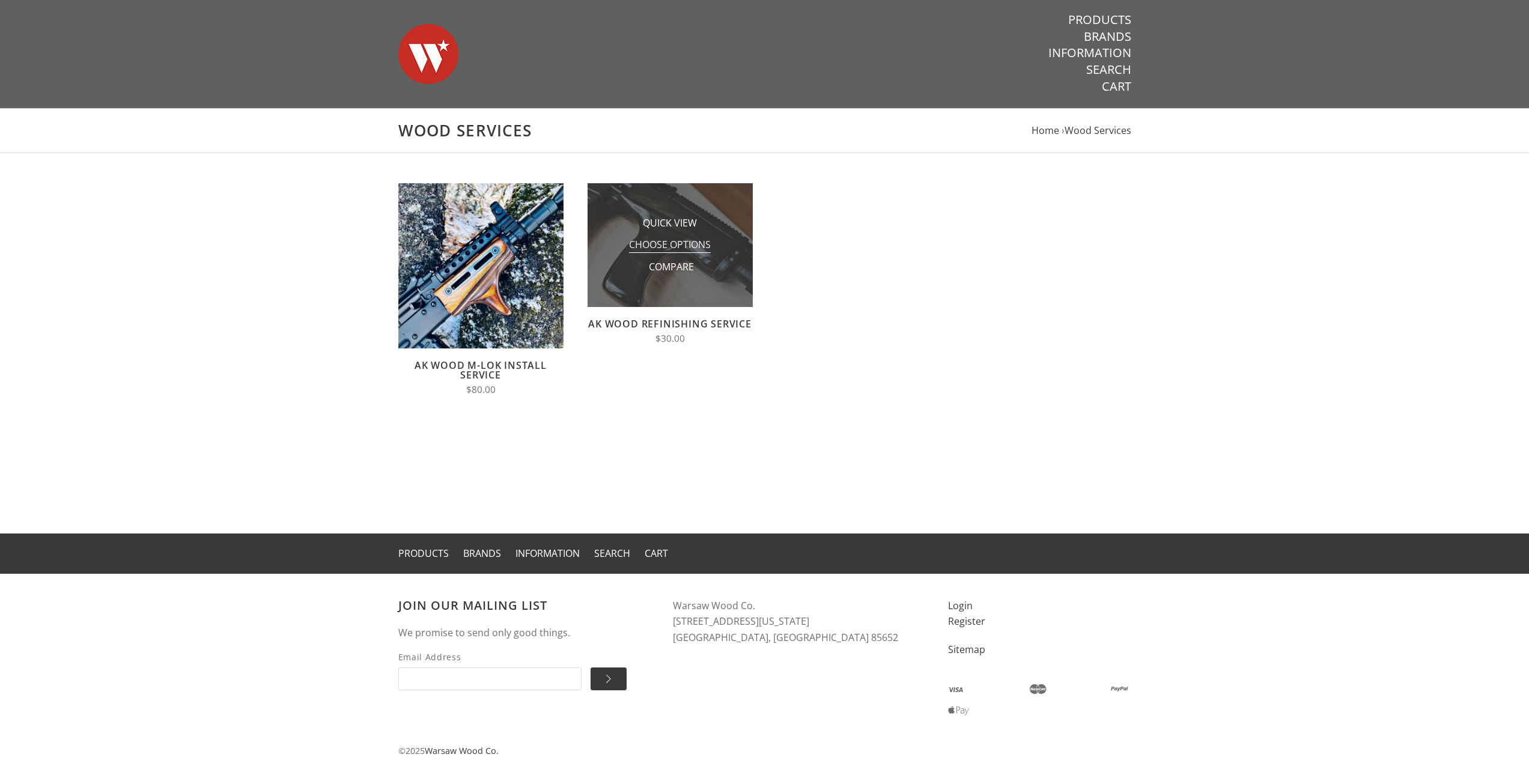
click at [696, 245] on span "Choose Options" at bounding box center [670, 245] width 82 height 15
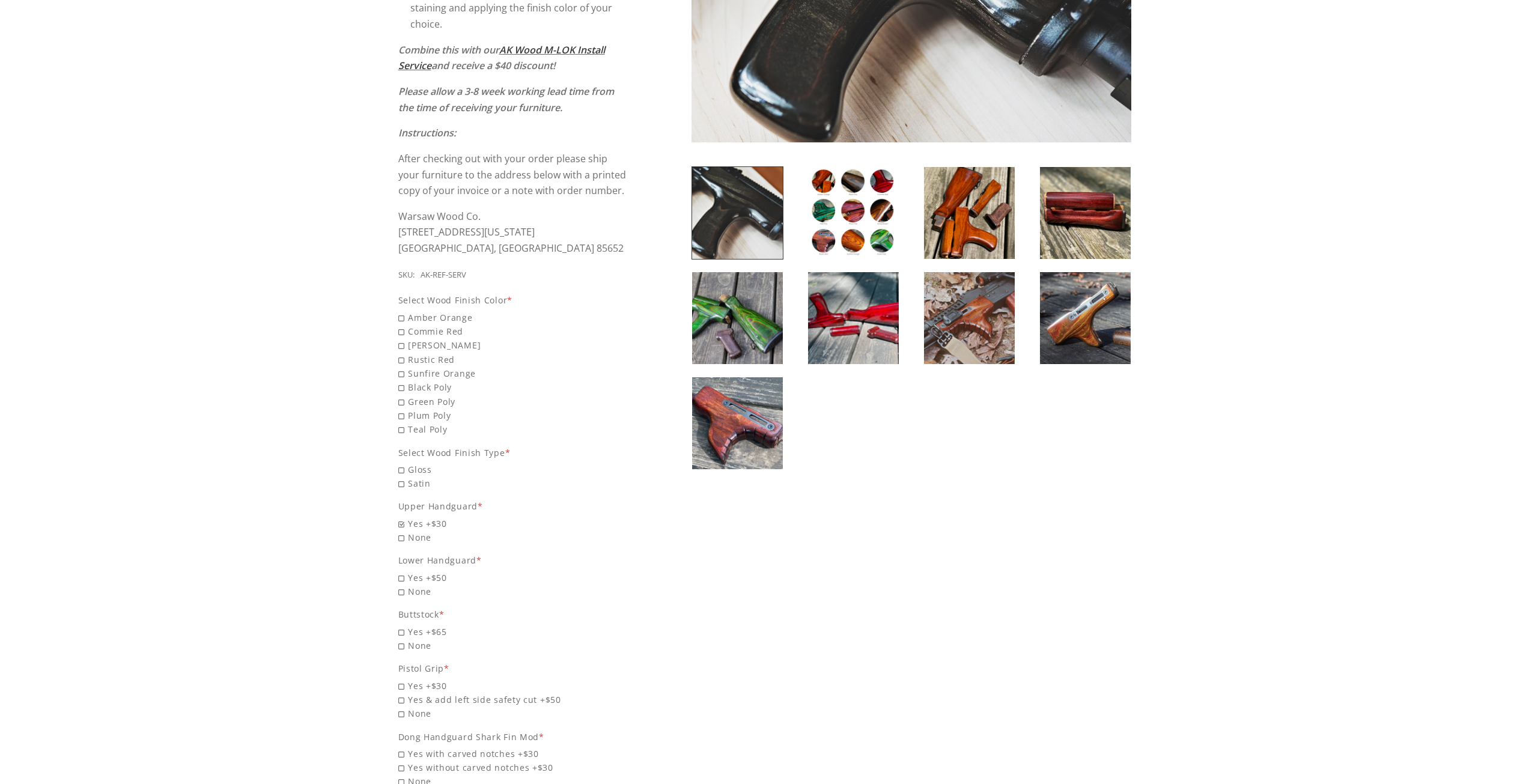
scroll to position [421, 0]
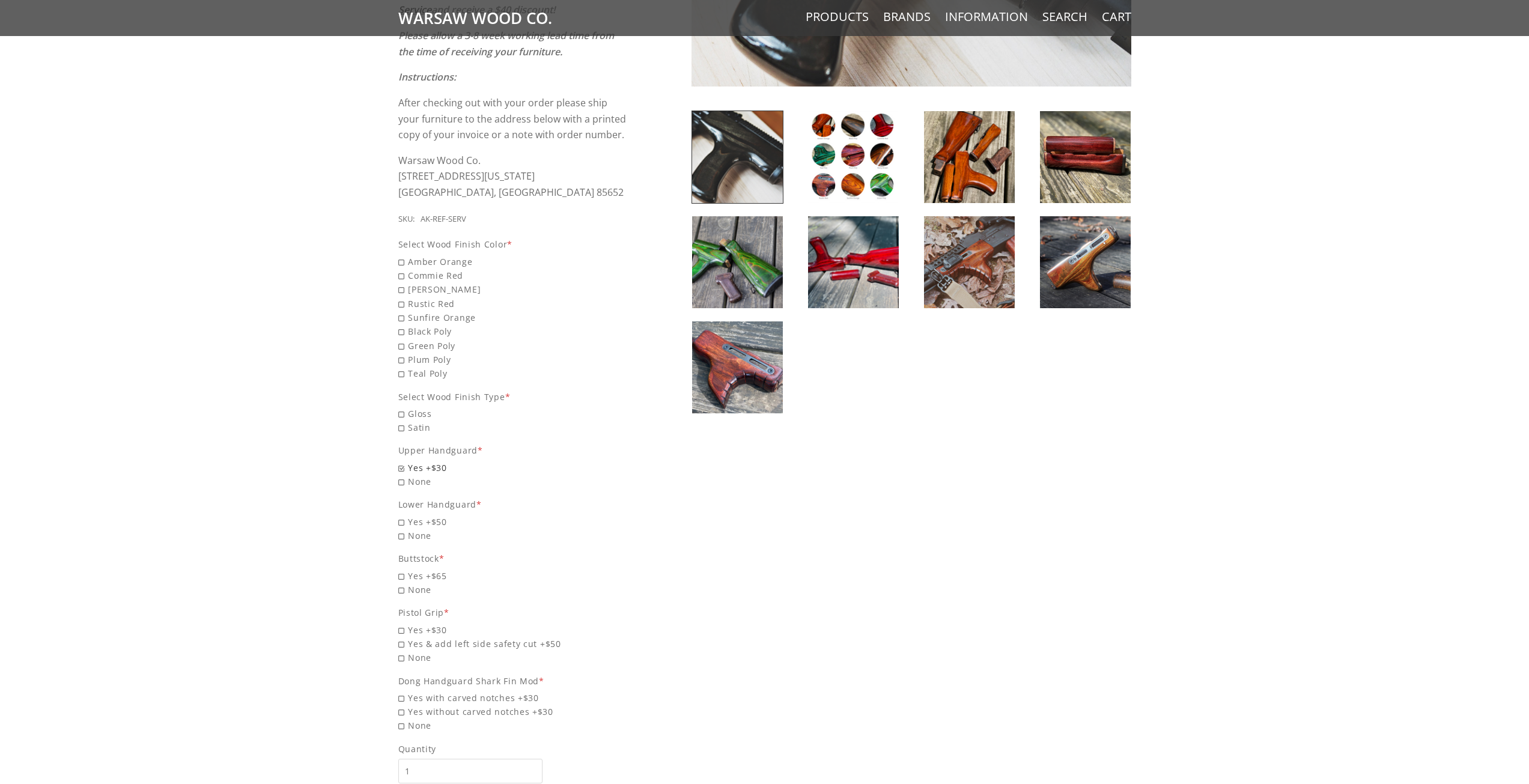
click at [402, 467] on span "Yes +$30" at bounding box center [513, 467] width 230 height 14
click at [402, 461] on input "Yes +$30" at bounding box center [482, 461] width 168 height 1
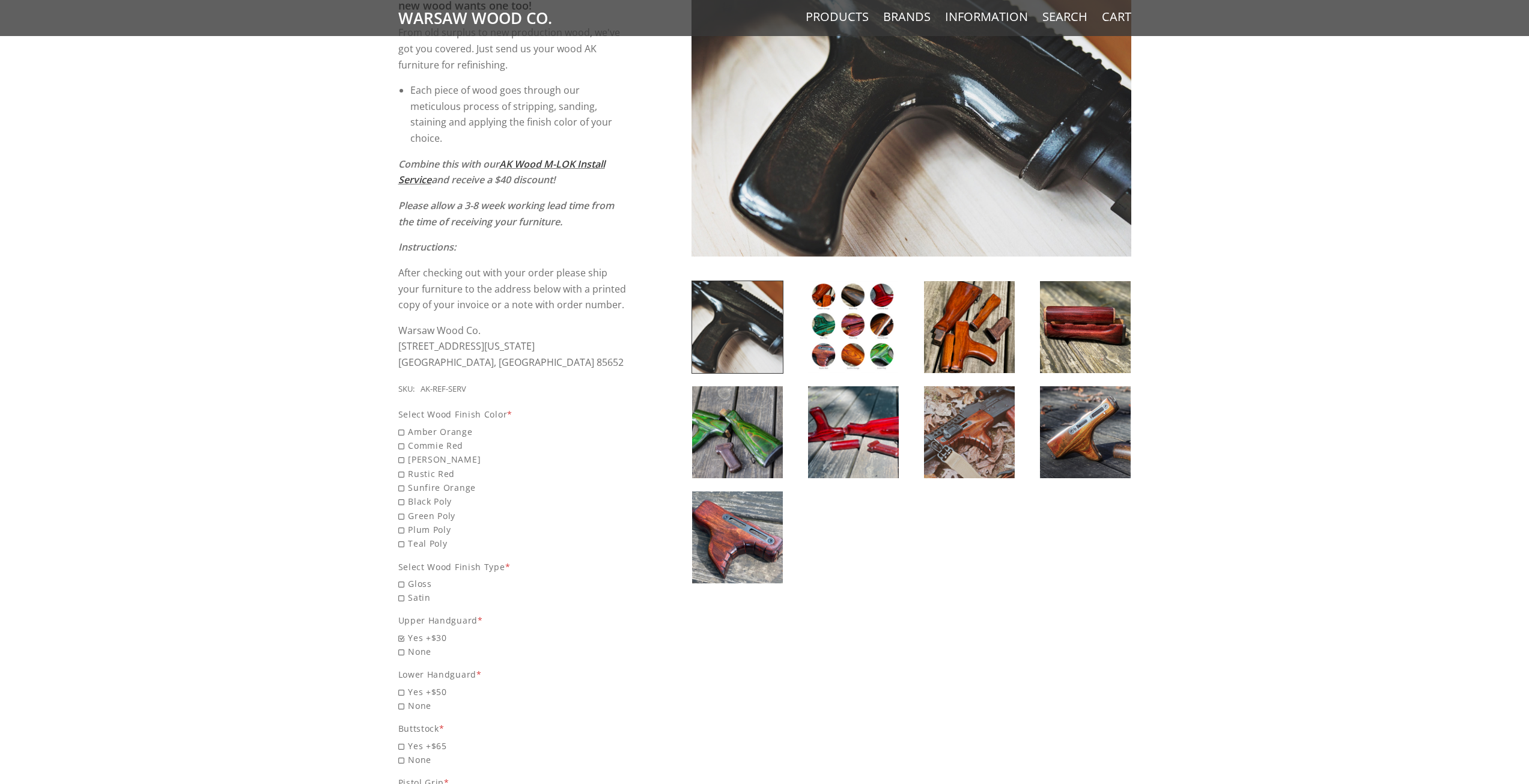
scroll to position [180, 0]
